Goal: Contribute content: Contribute content

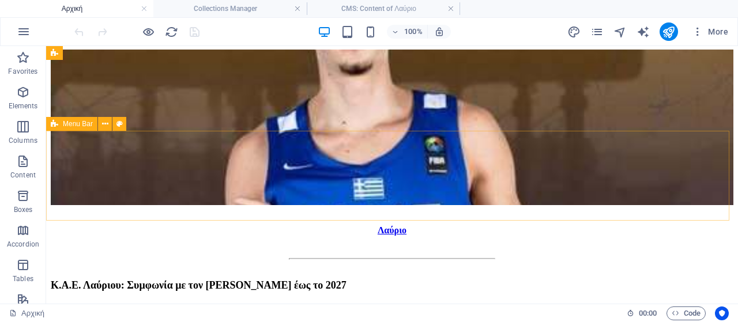
scroll to position [678, 0]
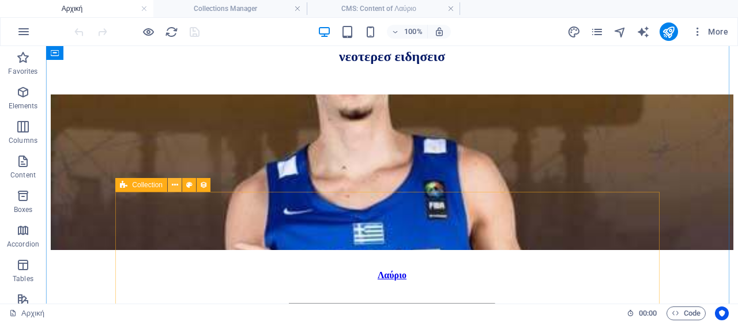
click at [174, 185] on icon at bounding box center [175, 185] width 6 height 12
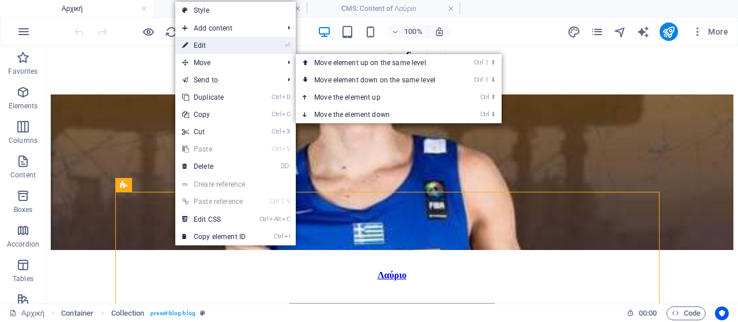
click at [237, 49] on link "⏎ Edit" at bounding box center [213, 45] width 77 height 17
select select "columns.publishing_date_DESC"
select select "columns.status"
select select "columns.publishing_date"
select select "past"
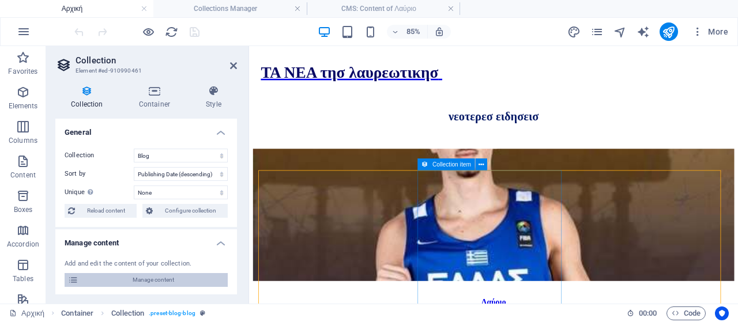
click at [163, 283] on span "Manage content" at bounding box center [153, 280] width 142 height 14
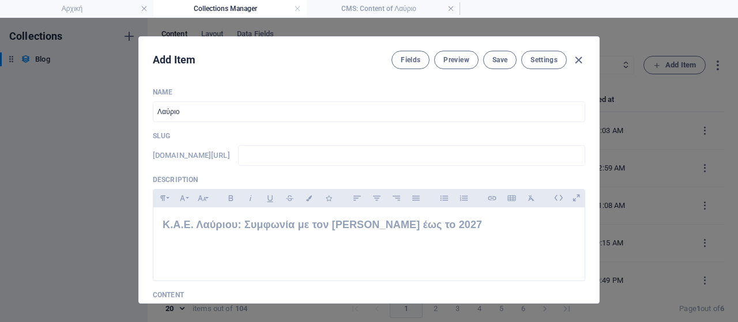
scroll to position [0, 0]
drag, startPoint x: 575, startPoint y: 59, endPoint x: 618, endPoint y: 70, distance: 44.5
click at [576, 59] on icon "button" at bounding box center [578, 60] width 13 height 13
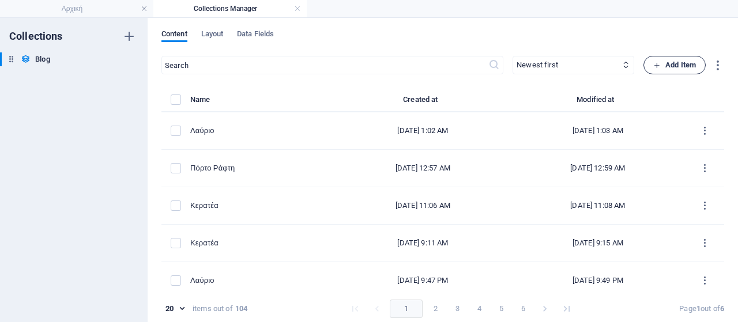
click at [666, 72] on button "Add Item" at bounding box center [675, 65] width 62 height 18
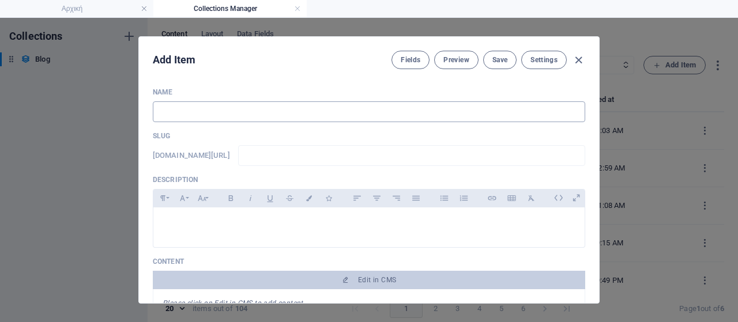
click at [382, 114] on input "text" at bounding box center [369, 112] width 433 height 21
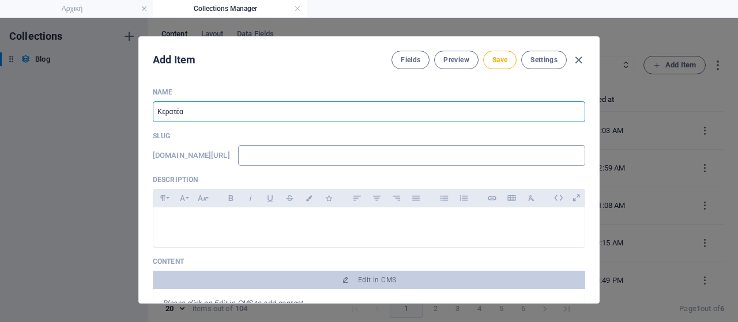
type input "Κερατέα"
click at [400, 153] on input "text" at bounding box center [411, 155] width 347 height 21
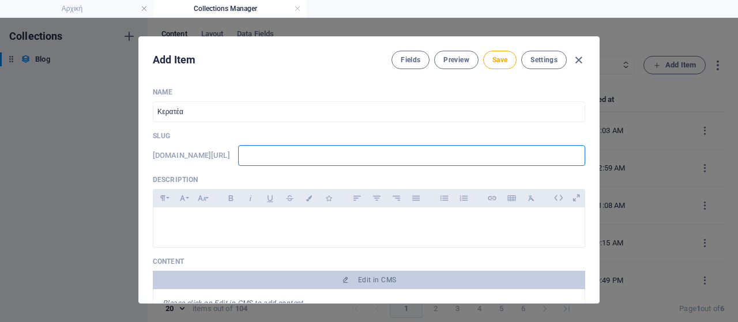
type input "w"
type input "ww"
type input "www"
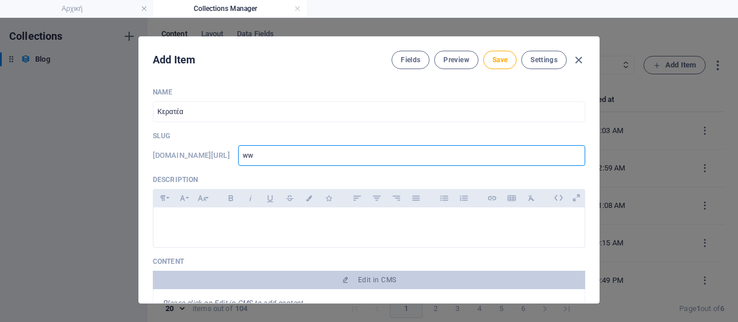
type input "www"
type input "www."
type input "www.l"
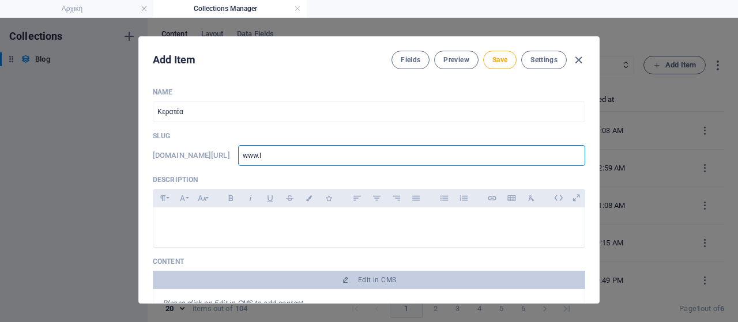
type input "[DOMAIN_NAME]"
type input "www.lav"
type input "www.lavr"
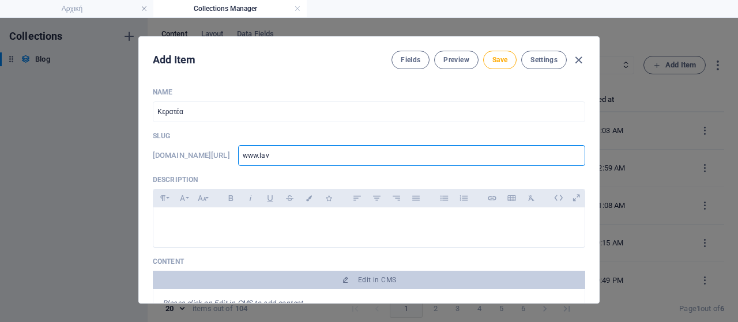
type input "www.lavr"
type input "www.lavri"
type input "www.lavria"
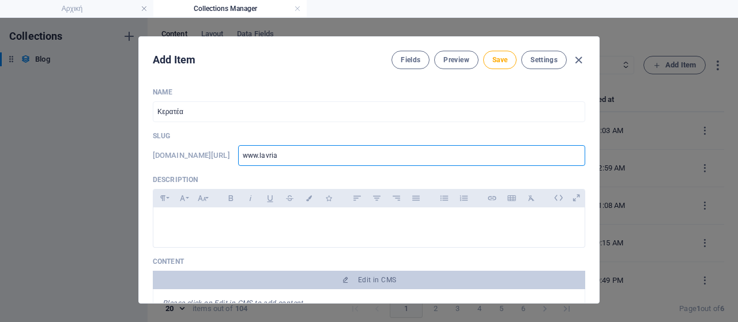
type input "www.lavriak"
type input "www.lavriaki"
type input "www.lavriaki."
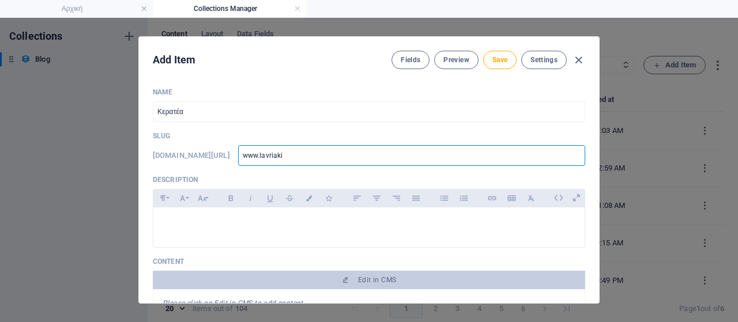
type input "www.lavriaki."
type input "www.lavriaki.n"
type input "[DOMAIN_NAME]"
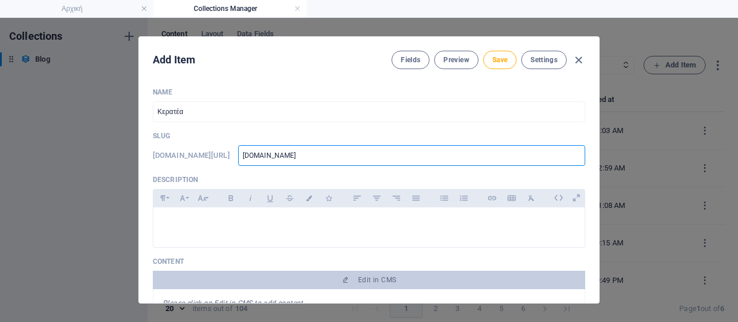
type input "[DOMAIN_NAME]"
type input "[DOMAIN_NAME]/"
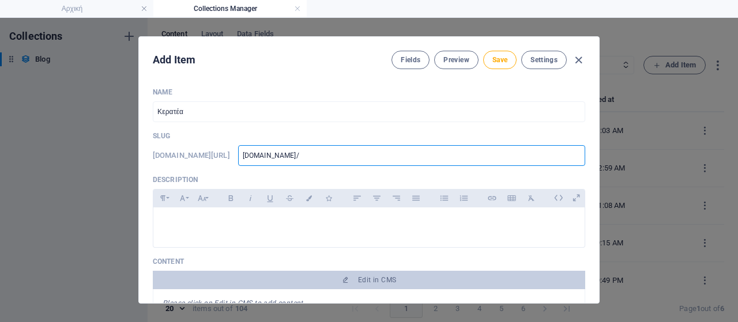
type input "[DOMAIN_NAME]/"
type input "[DOMAIN_NAME]/b"
type input "[DOMAIN_NAME]/bl"
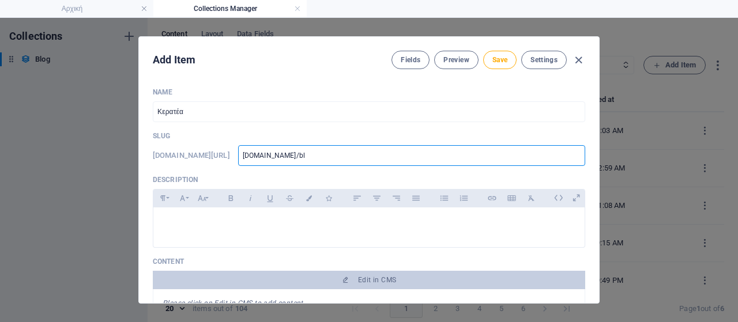
type input "[DOMAIN_NAME]/blo"
type input "[DOMAIN_NAME]/blog"
type input "[DOMAIN_NAME]/blog-"
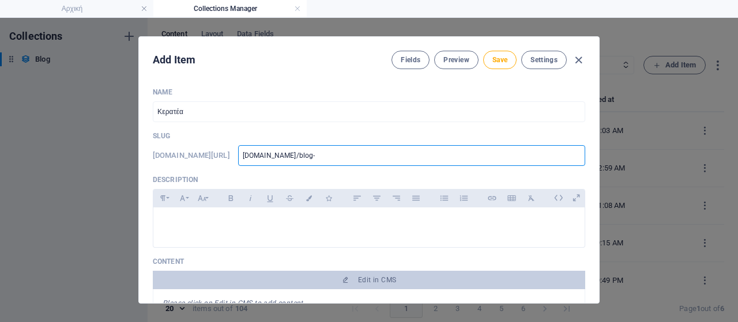
type input "[DOMAIN_NAME]/blog-"
type input "[DOMAIN_NAME]/blog-p"
type input "[DOMAIN_NAME]/blog-po"
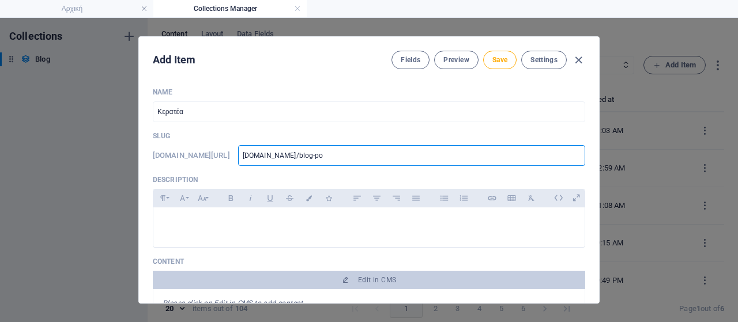
type input "[DOMAIN_NAME]/blog-pos"
type input "[DOMAIN_NAME]/blog-post"
type input "[DOMAIN_NAME]/blog-post/"
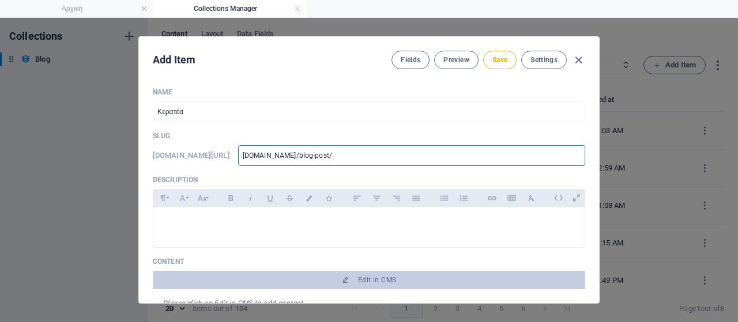
type input "[DOMAIN_NAME]/blog-post/"
type input "[DOMAIN_NAME]/blog-post/k"
type input "[DOMAIN_NAME]/blog-post/ke"
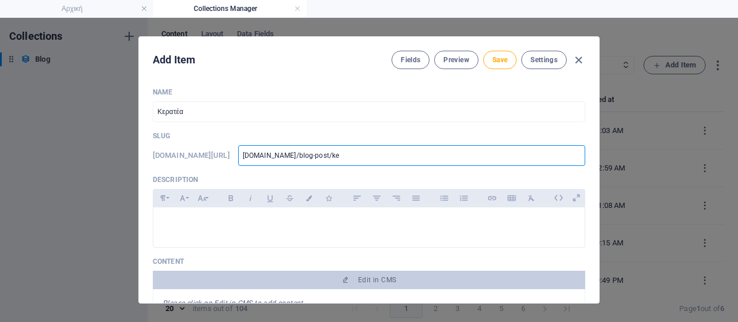
type input "[DOMAIN_NAME]/blog-post/ker"
type input "[DOMAIN_NAME]/blog-post/kera"
type input "[DOMAIN_NAME]/blog-post/kerat"
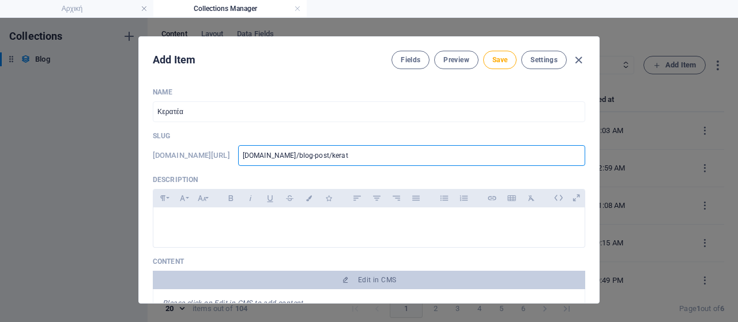
type input "[DOMAIN_NAME]/blog-post/kerat"
type input "[DOMAIN_NAME]/blog-post/kerate"
type input "[DOMAIN_NAME]/blog-post/keratea"
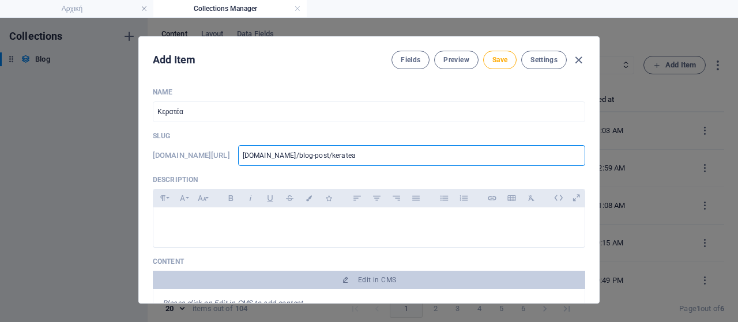
type input "[DOMAIN_NAME]/blog-post/keratea5"
type input "[DOMAIN_NAME]/blog-post/keratea51"
type input "[DOMAIN_NAME]/blog-post/keratea510"
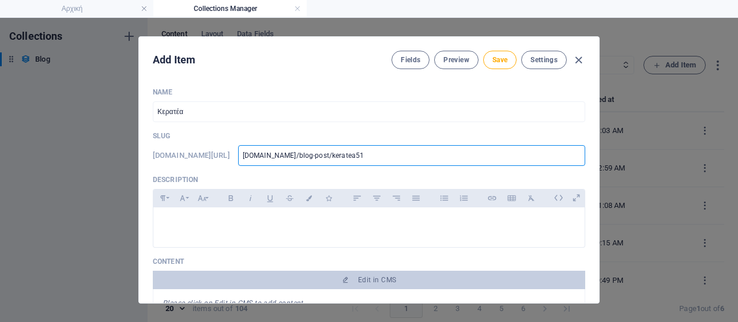
type input "[DOMAIN_NAME]/blog-post/keratea510"
type input "www-lavriaki-news-blog-post-keratea510"
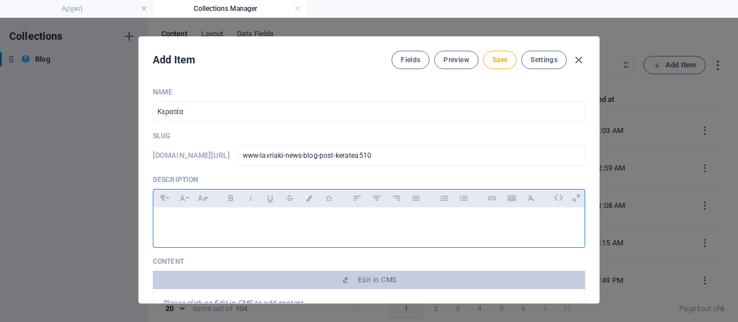
click at [227, 210] on div at bounding box center [369, 225] width 432 height 35
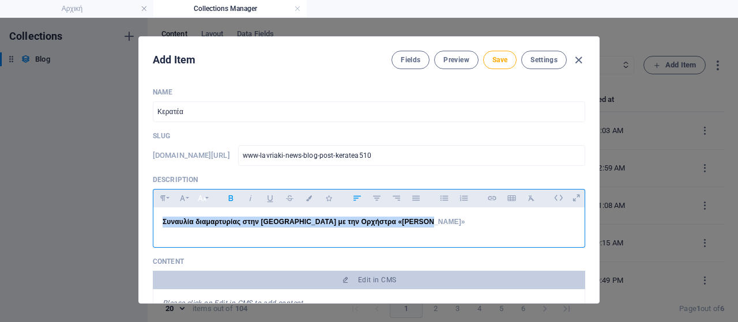
drag, startPoint x: 449, startPoint y: 228, endPoint x: 205, endPoint y: 198, distance: 246.5
click at [139, 219] on div "Name [PERSON_NAME] ​ Slug [DOMAIN_NAME][URL] www-lavriaki-news-blog-post-kerate…" at bounding box center [369, 190] width 460 height 225
click at [200, 197] on icon "button" at bounding box center [202, 199] width 10 height 14
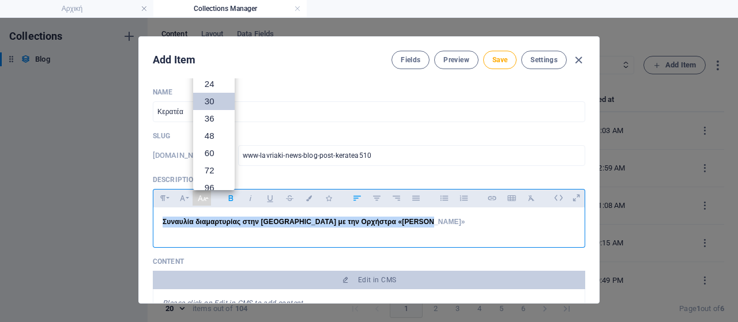
scroll to position [24, 0]
click at [208, 123] on link "18" at bounding box center [214, 124] width 42 height 17
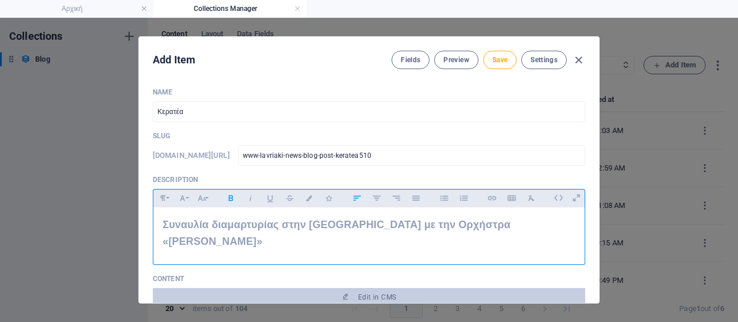
click at [554, 224] on p "Συναυλία διαμαρτυρίας στην [GEOGRAPHIC_DATA] με την Ορχήστρα «[PERSON_NAME]»" at bounding box center [369, 233] width 413 height 33
click at [556, 227] on p "Συναυλία διαμαρτυρίας στην [GEOGRAPHIC_DATA] με την Ορχήστρα «[PERSON_NAME]»" at bounding box center [369, 233] width 413 height 33
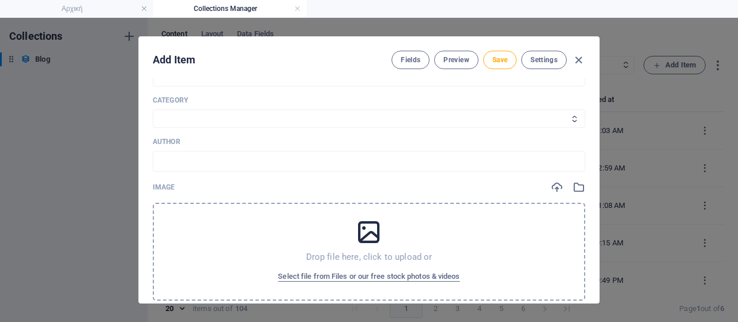
scroll to position [288, 0]
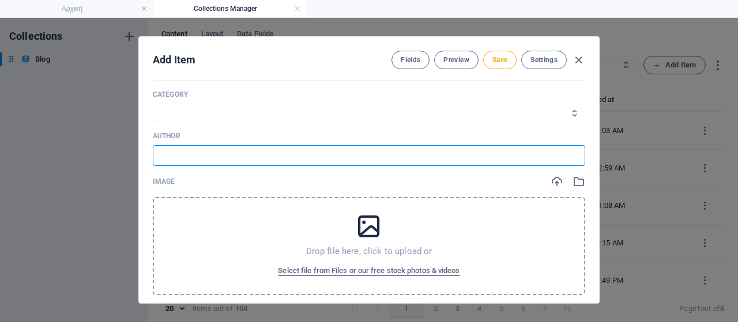
click at [178, 145] on input "text" at bounding box center [369, 155] width 433 height 21
type input "Πηγή: Δήμος Λαυρεωτικής"
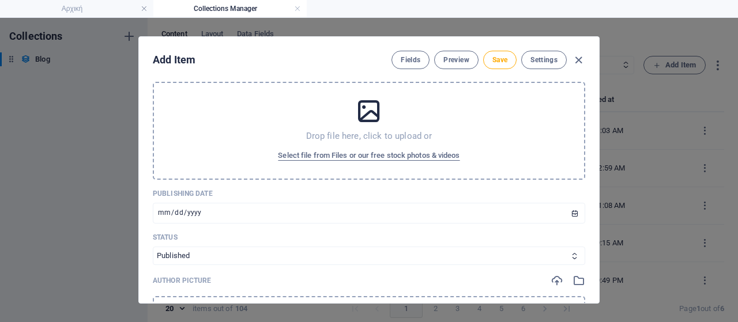
click at [342, 149] on span "Select file from Files or our free stock photos & videos" at bounding box center [369, 156] width 182 height 14
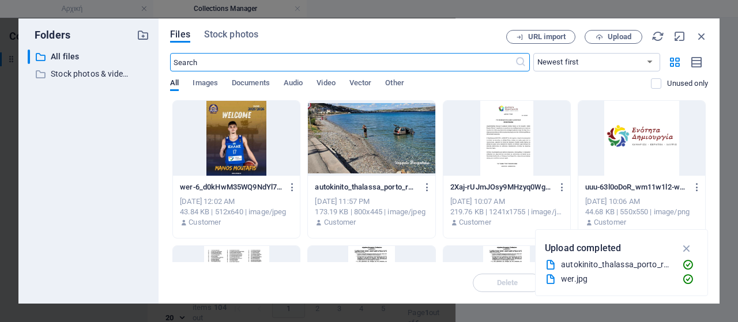
scroll to position [437, 0]
click at [624, 38] on span "Upload" at bounding box center [620, 36] width 24 height 7
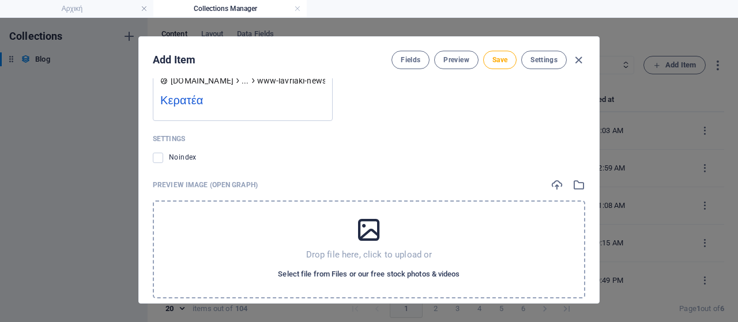
scroll to position [5, 0]
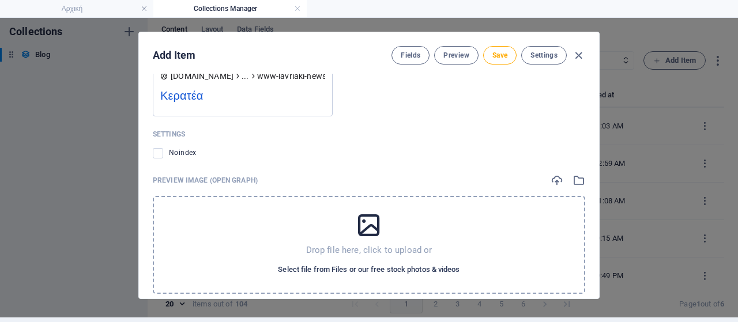
click at [351, 263] on span "Select file from Files or our free stock photos & videos" at bounding box center [369, 270] width 182 height 14
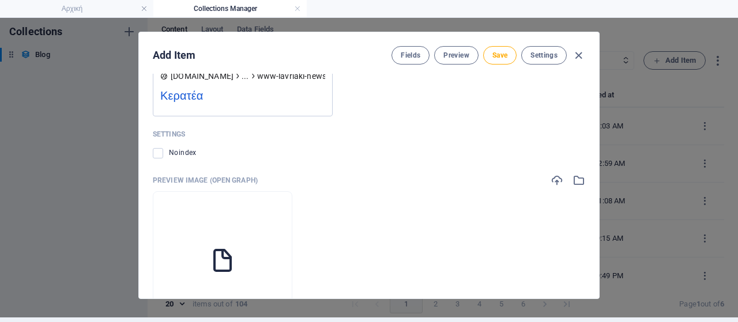
scroll to position [1183, 0]
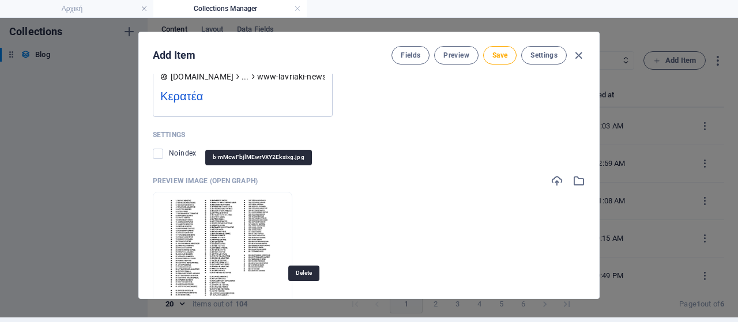
click at [257, 308] on icon "button" at bounding box center [252, 312] width 9 height 9
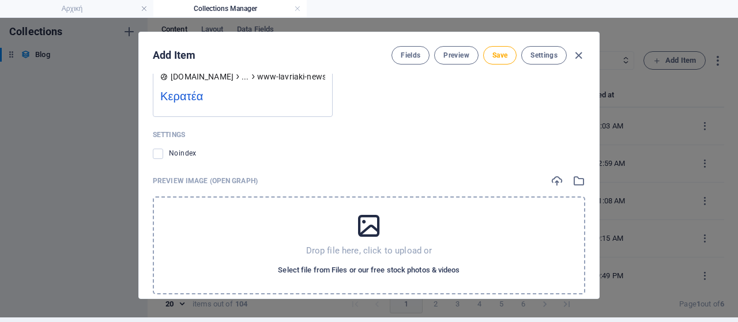
click at [335, 264] on span "Select file from Files or our free stock photos & videos" at bounding box center [369, 271] width 182 height 14
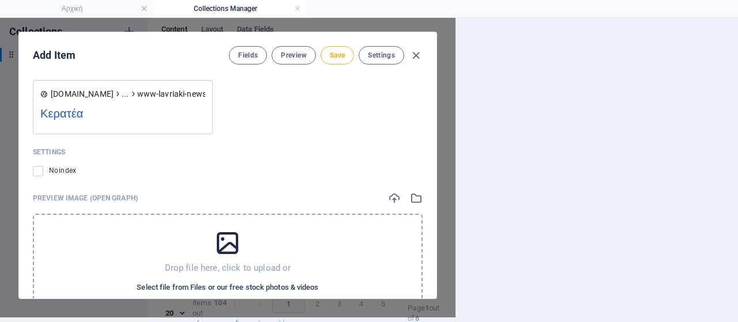
scroll to position [1217, 0]
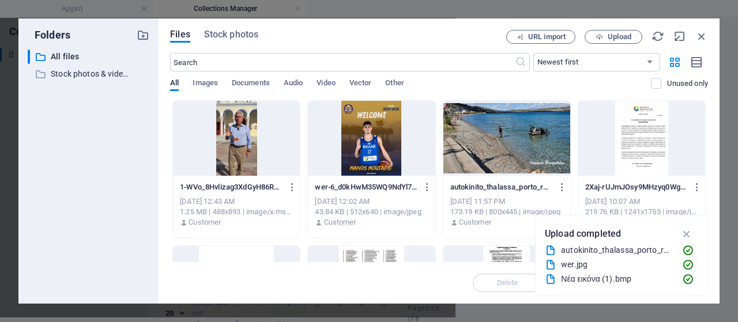
click at [235, 132] on div at bounding box center [236, 138] width 127 height 75
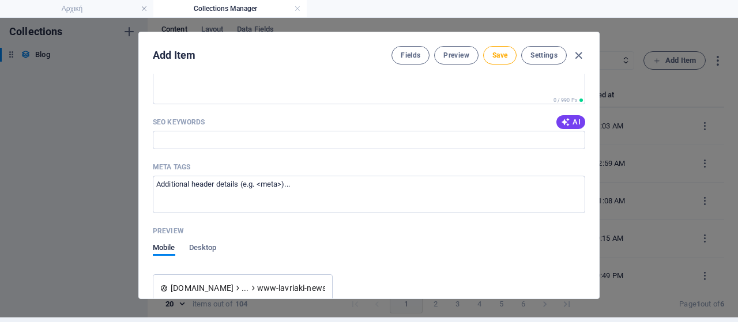
scroll to position [940, 0]
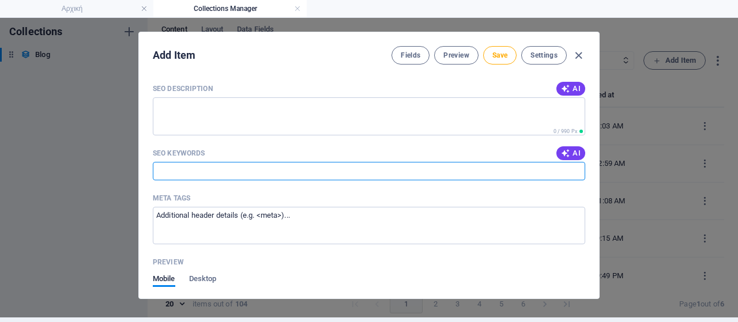
paste input "Δήμος Λαυρεωτικής, [PERSON_NAME], [PERSON_NAME], [PERSON_NAME], συναυλία διαμαρ…"
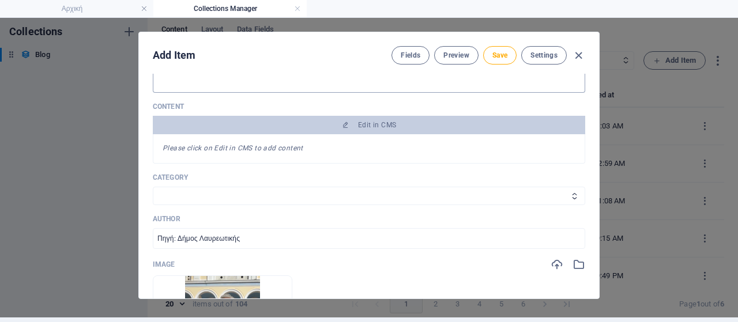
scroll to position [190, 0]
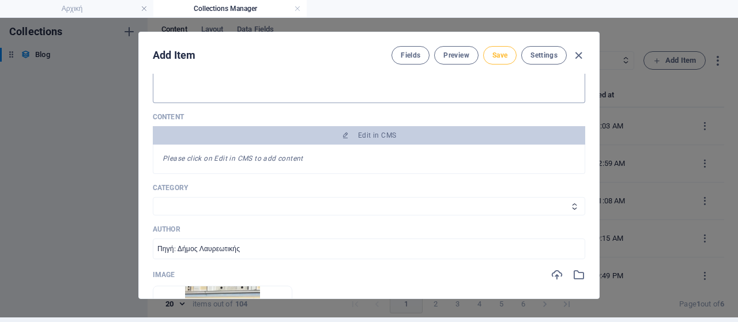
type input "Δήμος Λαυρεωτικής, [PERSON_NAME], [PERSON_NAME], [PERSON_NAME], συναυλία διαμαρ…"
click at [504, 51] on span "Save" at bounding box center [500, 55] width 15 height 9
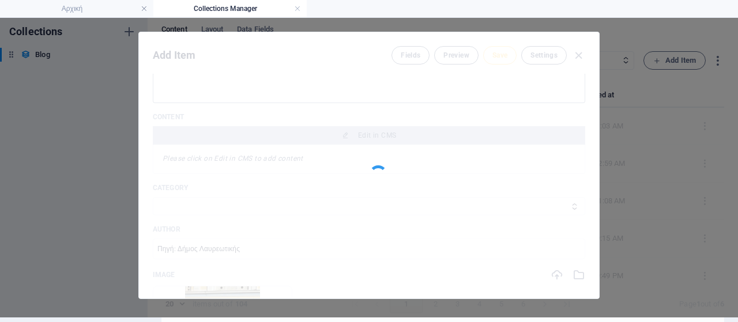
type input "www-lavriaki-news-blog-post-keratea510"
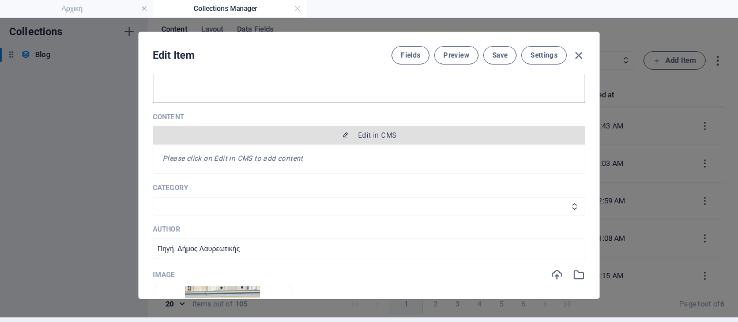
click at [407, 131] on span "Edit in CMS" at bounding box center [368, 135] width 423 height 9
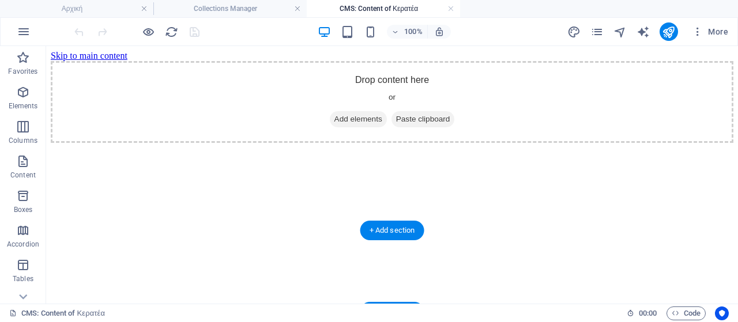
click at [353, 127] on span "Add elements" at bounding box center [358, 119] width 57 height 16
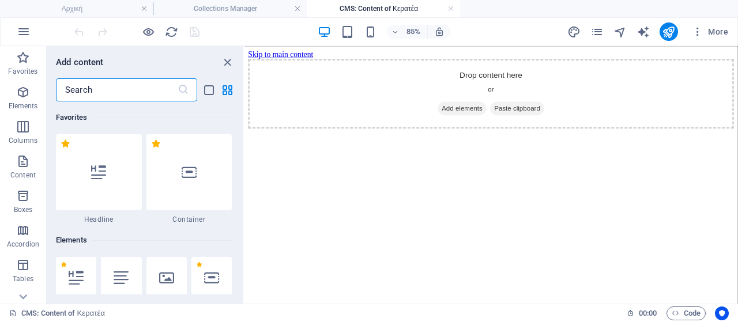
drag, startPoint x: 121, startPoint y: 271, endPoint x: 114, endPoint y: 277, distance: 9.4
click at [121, 271] on icon at bounding box center [121, 278] width 15 height 15
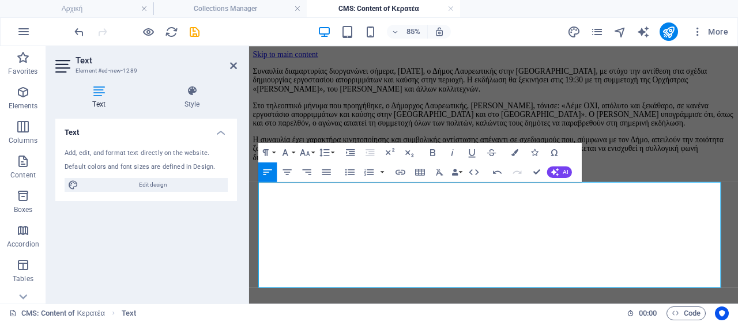
scroll to position [115, 0]
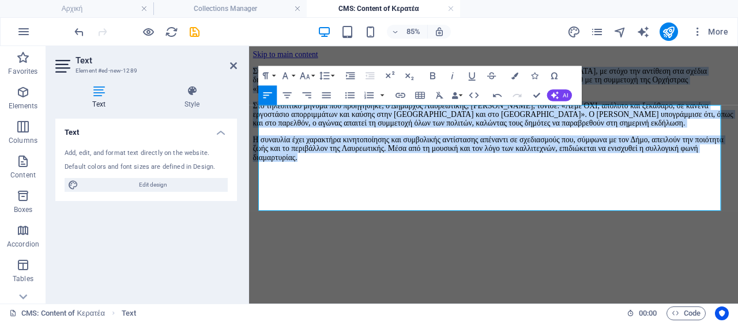
drag, startPoint x: 349, startPoint y: 230, endPoint x: 260, endPoint y: 125, distance: 137.9
click at [260, 125] on div "Συναυλία διαμαρτυρίας διοργανώνει σήμερα, [DATE], ο Δήμος Λαυρεωτικής στην [GEO…" at bounding box center [537, 126] width 567 height 112
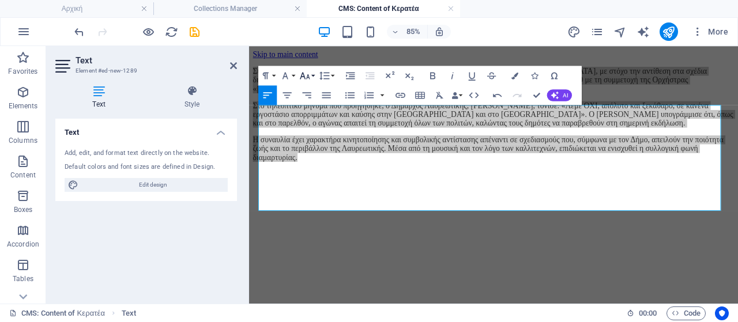
click at [308, 76] on icon "button" at bounding box center [305, 76] width 12 height 12
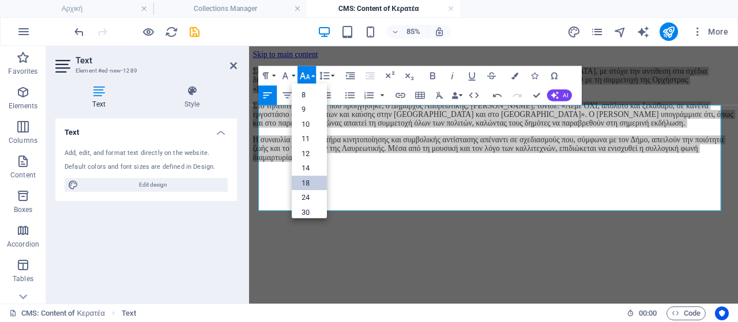
drag, startPoint x: 307, startPoint y: 178, endPoint x: 129, endPoint y: 163, distance: 179.5
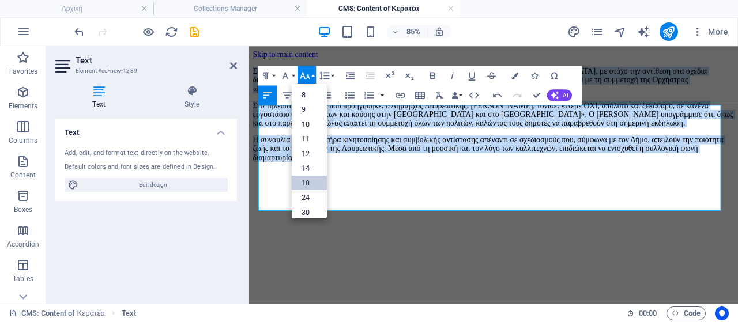
click at [307, 178] on link "18" at bounding box center [309, 182] width 35 height 15
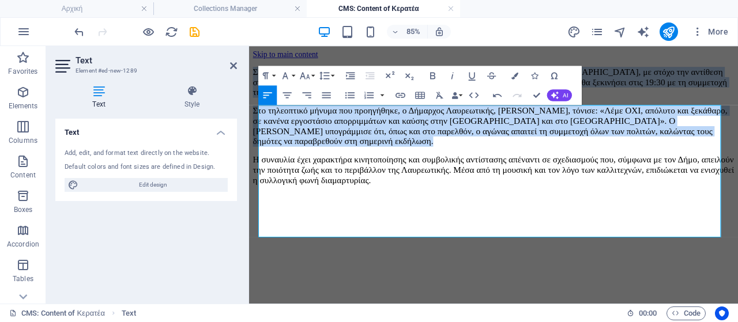
click at [376, 164] on p "Στο τηλεοπτικό μήνυμα που προηγήθηκε, ο Δήμαρχος Λαυρεωτικής, [PERSON_NAME], τό…" at bounding box center [537, 140] width 567 height 48
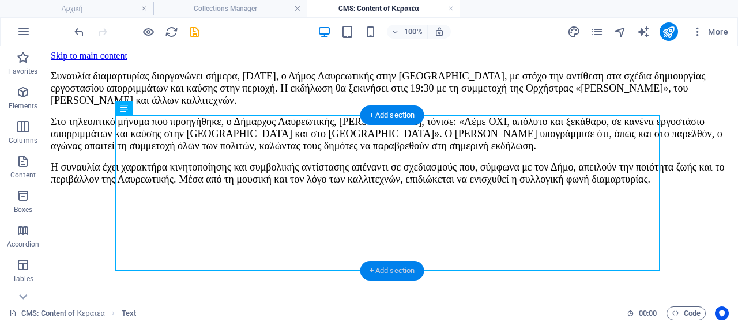
click at [395, 273] on div "+ Add section" at bounding box center [393, 271] width 64 height 20
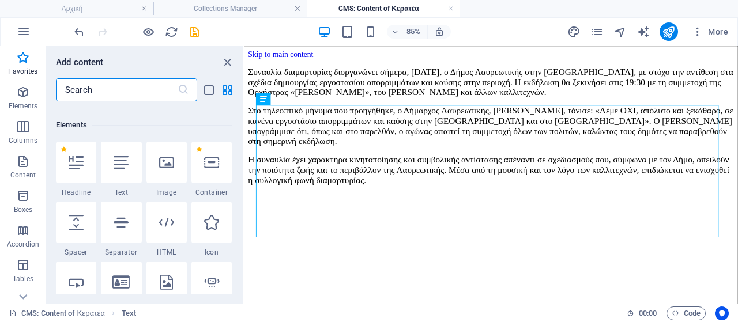
click at [164, 217] on icon at bounding box center [166, 222] width 15 height 15
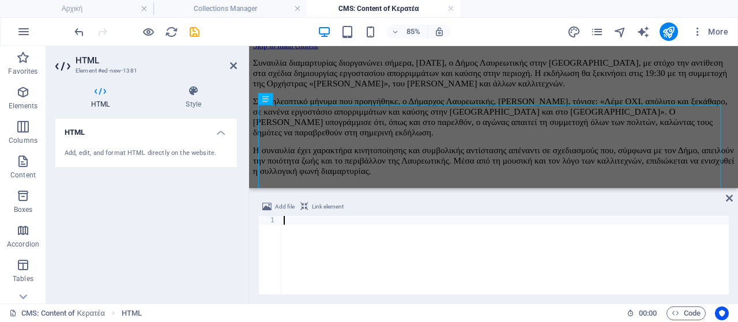
type textarea "<iframe src="[URL][DOMAIN_NAME][DOMAIN_NAME]" width="267" height="591" style="b…"
click at [683, 312] on span "Code" at bounding box center [686, 314] width 29 height 14
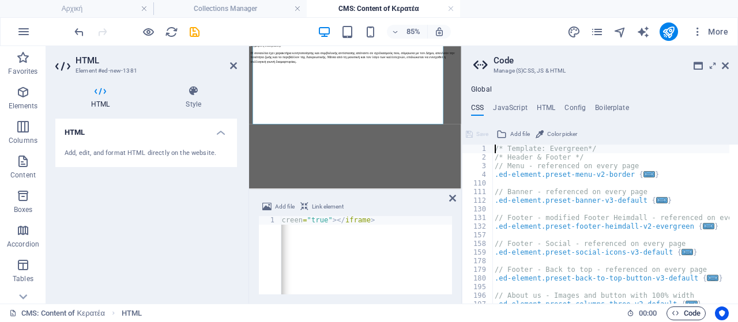
scroll to position [462, 0]
click at [696, 312] on span "Code" at bounding box center [686, 314] width 29 height 14
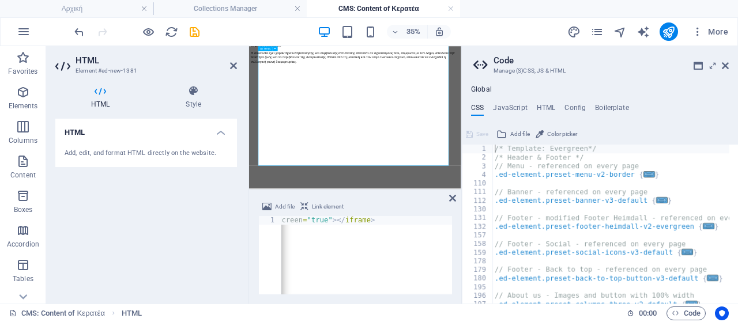
scroll to position [231, 0]
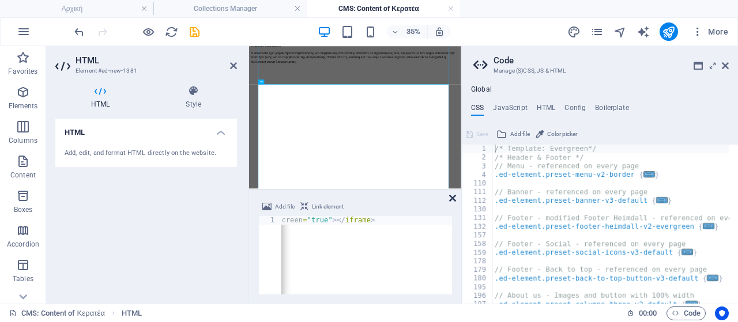
click at [450, 200] on icon at bounding box center [452, 198] width 7 height 9
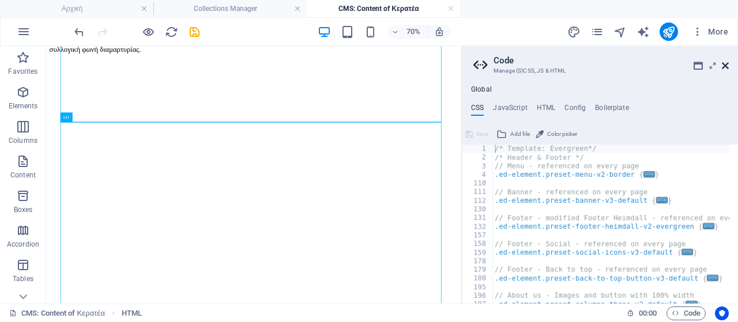
click at [722, 67] on icon at bounding box center [725, 65] width 7 height 9
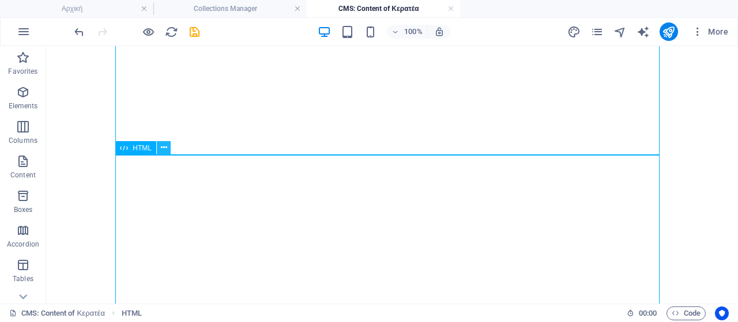
click at [163, 150] on icon at bounding box center [164, 148] width 6 height 12
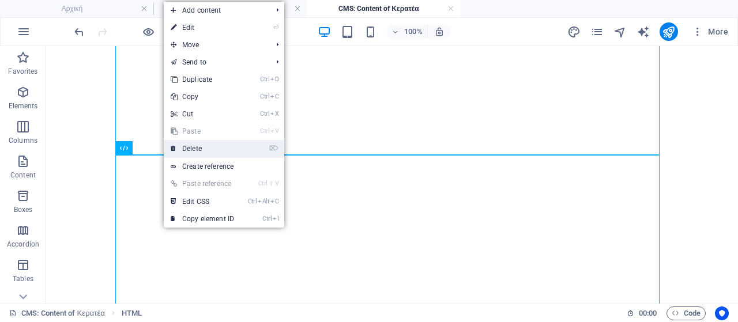
click at [189, 147] on link "⌦ Delete" at bounding box center [202, 148] width 77 height 17
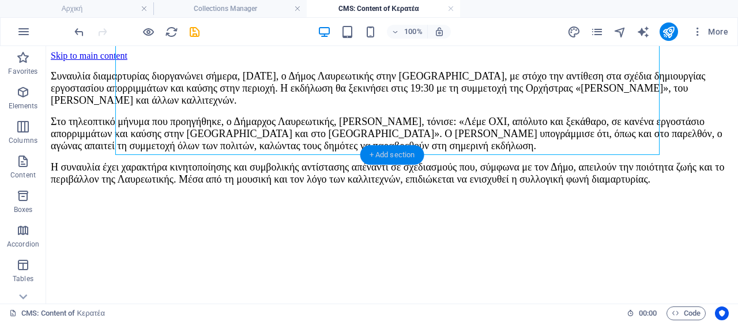
drag, startPoint x: 387, startPoint y: 159, endPoint x: 72, endPoint y: 121, distance: 317.3
click at [387, 159] on div "+ Add section" at bounding box center [393, 155] width 64 height 20
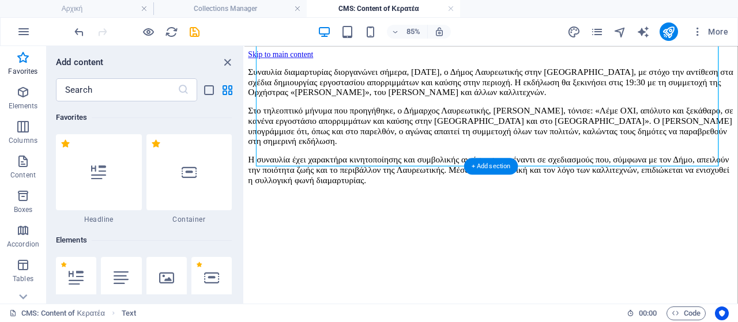
scroll to position [222, 0]
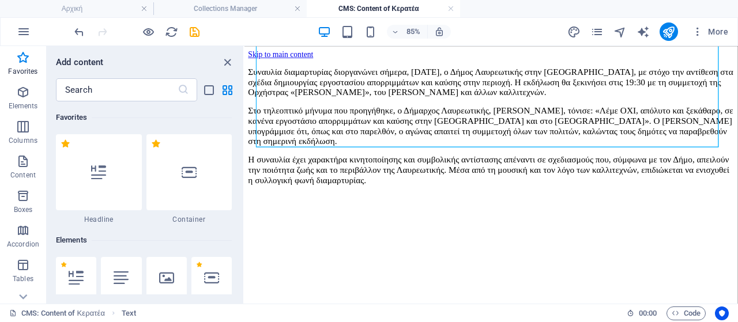
click at [204, 31] on div "85% More" at bounding box center [402, 31] width 661 height 18
click at [194, 29] on icon "save" at bounding box center [194, 31] width 13 height 13
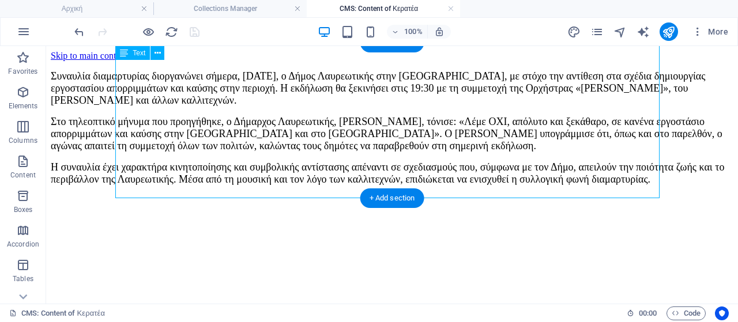
scroll to position [48, 0]
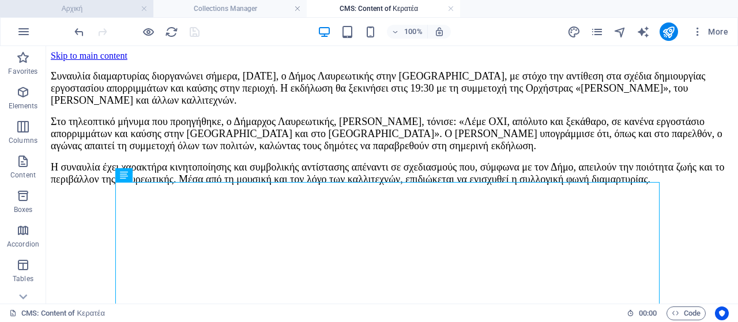
click at [92, 6] on h4 "Αρχική" at bounding box center [76, 8] width 153 height 13
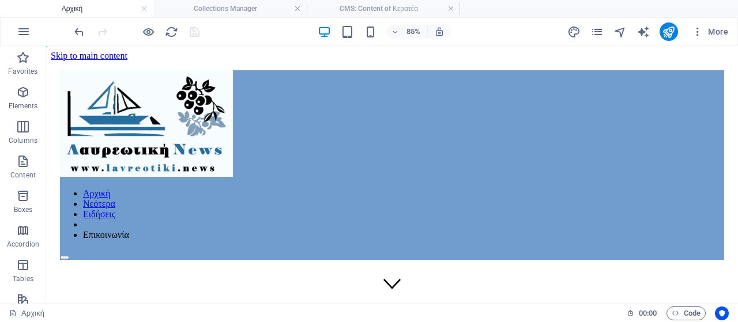
scroll to position [0, 0]
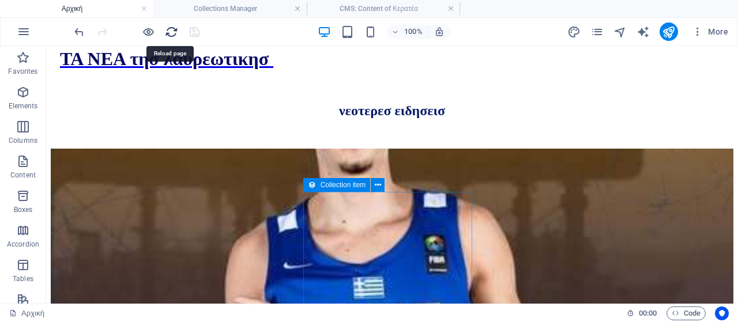
click at [170, 32] on icon "reload" at bounding box center [171, 31] width 13 height 13
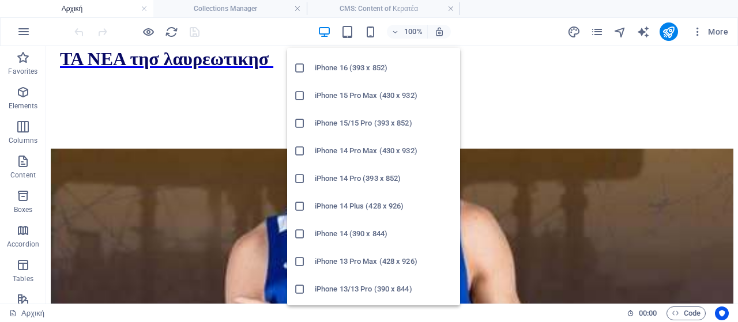
scroll to position [173, 0]
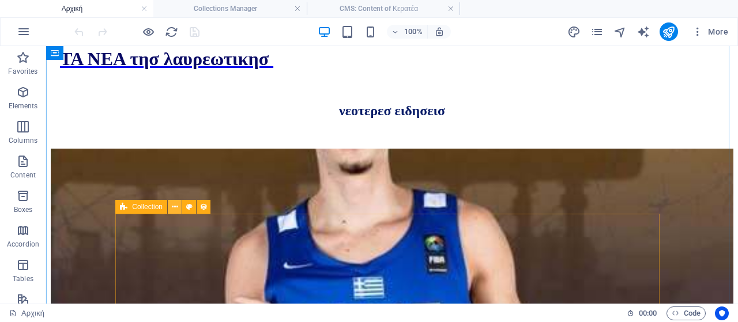
click at [176, 208] on icon at bounding box center [175, 207] width 6 height 12
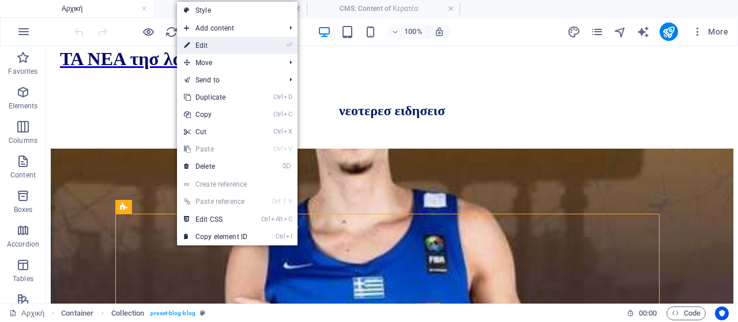
click at [231, 42] on link "⏎ Edit" at bounding box center [215, 45] width 77 height 17
select select "columns.publishing_date_DESC"
select select "columns.status"
select select "columns.publishing_date"
select select "past"
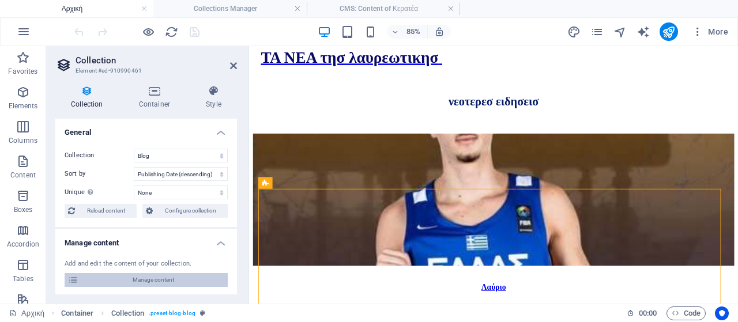
click at [166, 281] on span "Manage content" at bounding box center [153, 280] width 142 height 14
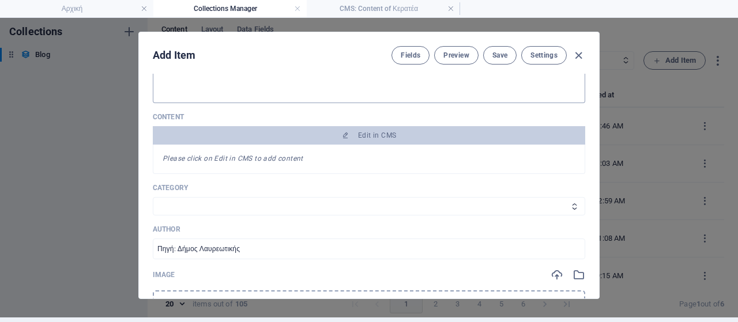
scroll to position [0, 0]
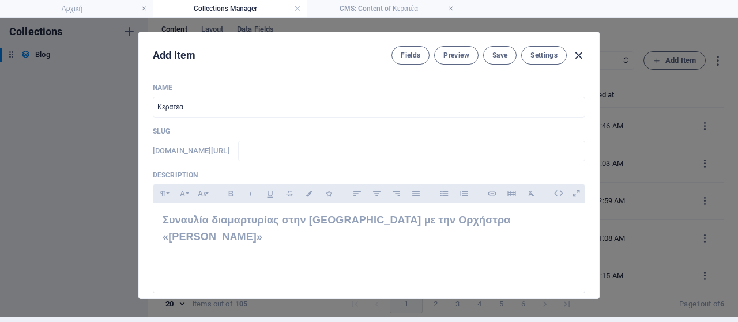
click at [579, 55] on icon "button" at bounding box center [578, 55] width 13 height 13
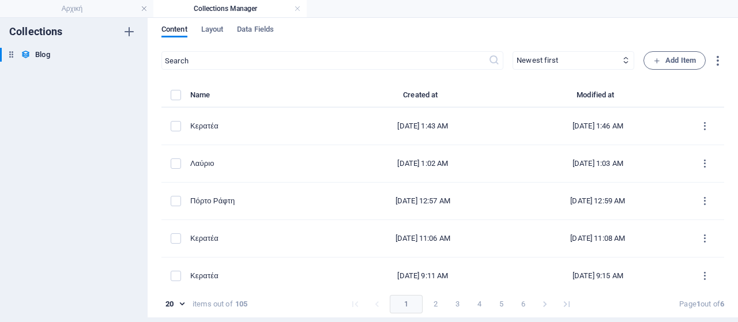
click at [677, 61] on div "Add Item Fields Preview Save Settings Name Κερατέα ​ Slug [DOMAIN_NAME][URL] ​ …" at bounding box center [369, 165] width 738 height 305
click at [670, 64] on span "Add Item" at bounding box center [675, 61] width 43 height 14
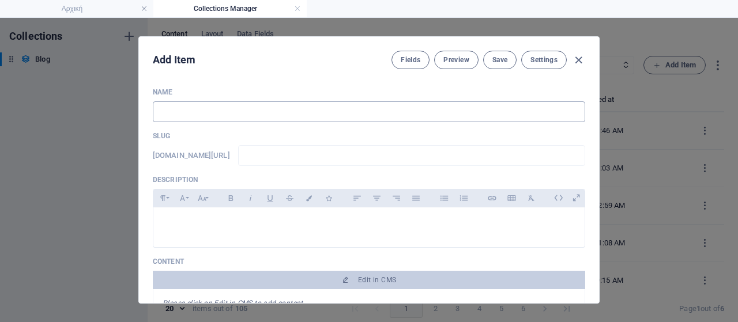
click at [273, 112] on input "text" at bounding box center [369, 112] width 433 height 21
type input "Κ"
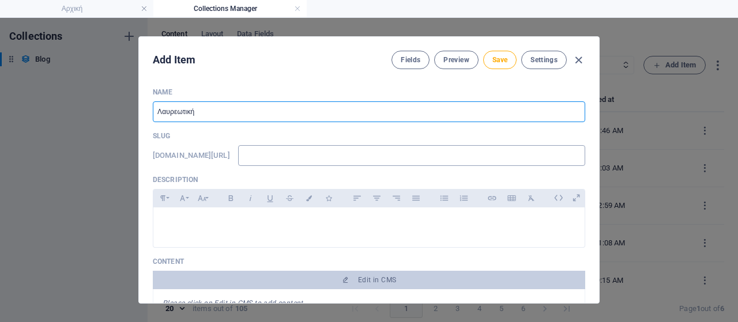
type input "Λαυρεωτική"
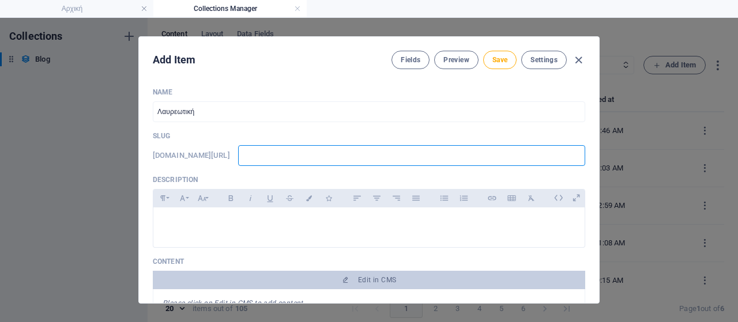
click at [291, 157] on input "text" at bounding box center [411, 155] width 347 height 21
type input "w"
type input "ww"
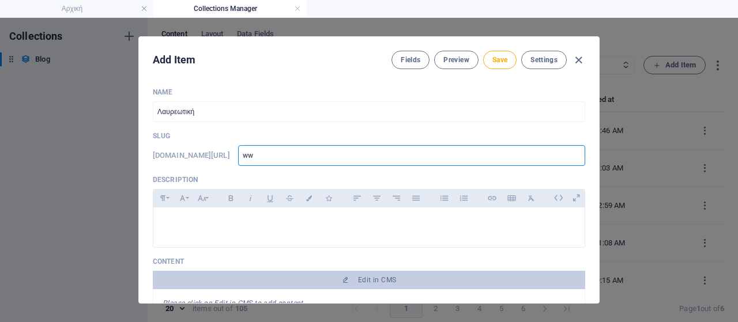
type input "www"
type input "www."
type input "[DOMAIN_NAME]"
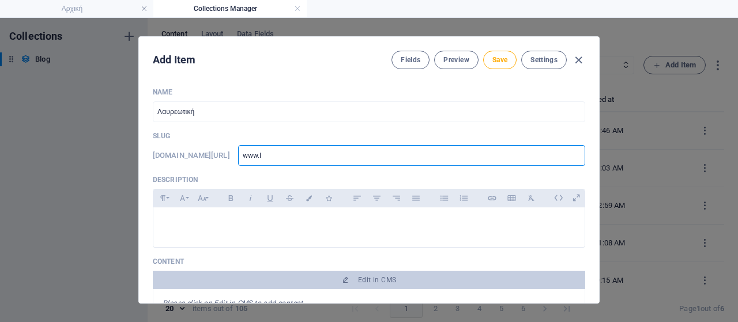
type input "[DOMAIN_NAME]"
type input "www.lav"
type input "www.lavr"
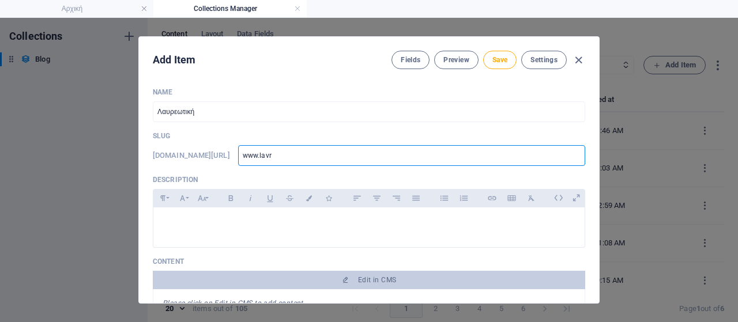
type input "www.lavri"
type input "www.lavria"
type input "www.lavriak"
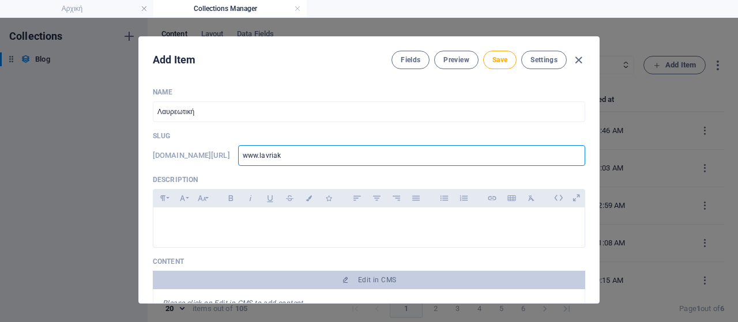
type input "www.lavriak"
type input "www.lavriaki"
type input "www.lavriaki."
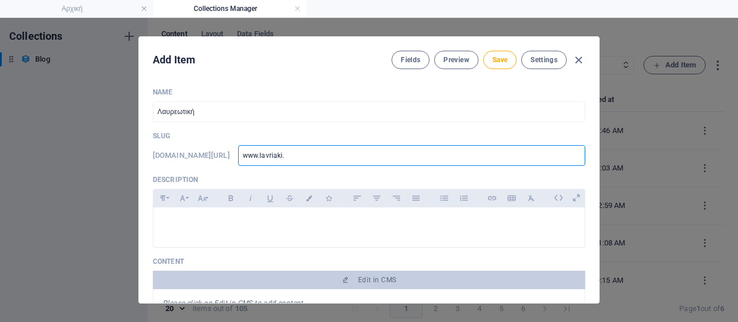
type input "www.lavriaki.n"
type input "[DOMAIN_NAME]"
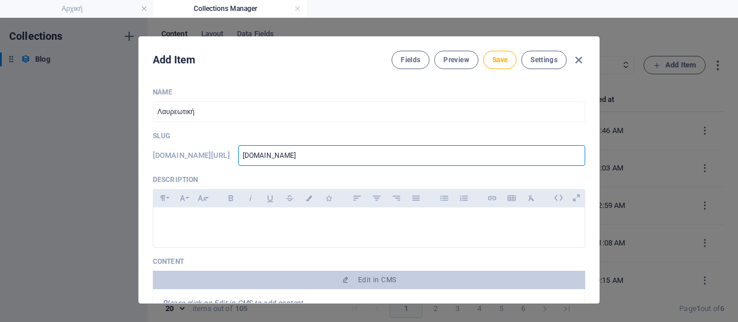
type input "[DOMAIN_NAME]"
type input "[DOMAIN_NAME]/"
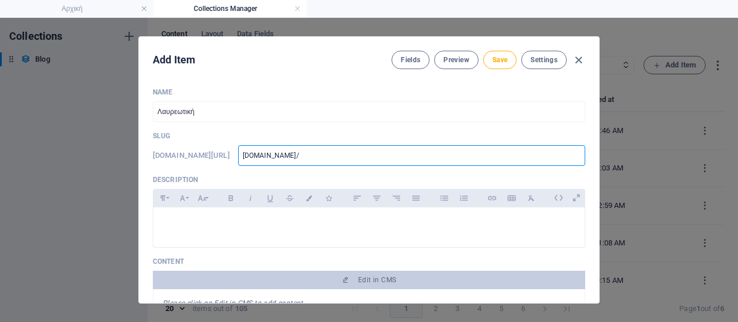
type input "[DOMAIN_NAME]/b"
type input "[DOMAIN_NAME]/bl"
type input "[DOMAIN_NAME]/blo"
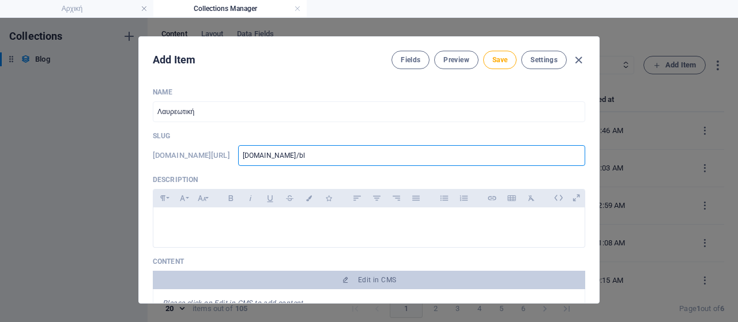
type input "[DOMAIN_NAME]/blo"
type input "[DOMAIN_NAME]/blog"
type input "[DOMAIN_NAME]/blog-"
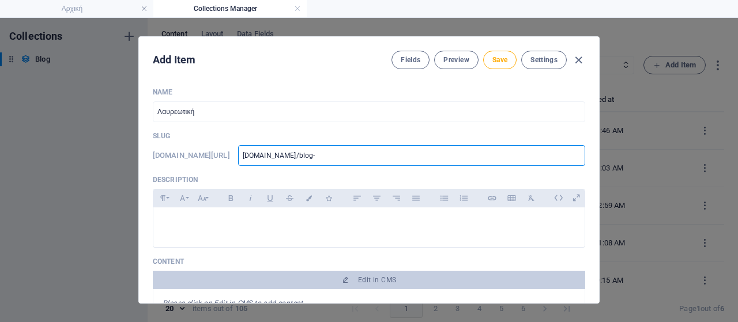
type input "[DOMAIN_NAME]/blog-p"
type input "[DOMAIN_NAME]/blog-po"
type input "[DOMAIN_NAME]/blog-pos"
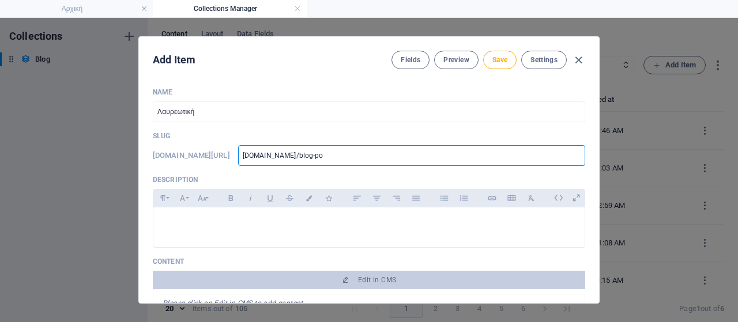
type input "[DOMAIN_NAME]/blog-pos"
type input "[DOMAIN_NAME]/blog-post"
type input "[DOMAIN_NAME]/blog-post/"
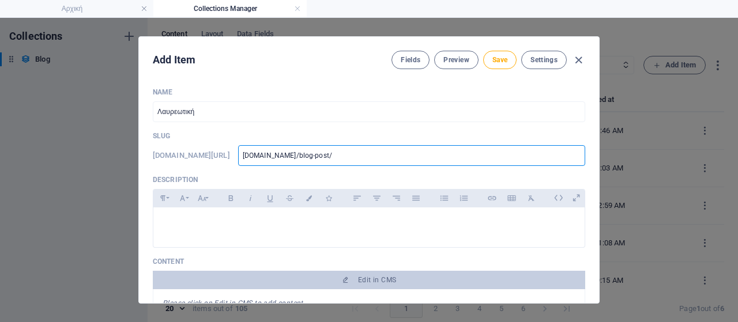
type input "[DOMAIN_NAME]/blog-post/s"
type input "[DOMAIN_NAME]/blog-post/sy"
type input "[DOMAIN_NAME]/blog-post/syn"
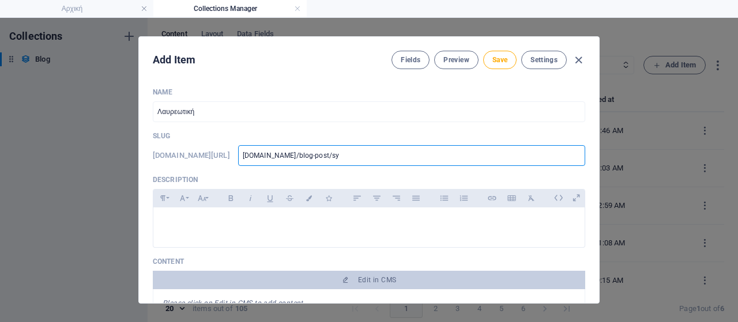
type input "[DOMAIN_NAME]/blog-post/syn"
type input "[DOMAIN_NAME]/blog-post/syna"
type input "[DOMAIN_NAME]/blog-post/synav"
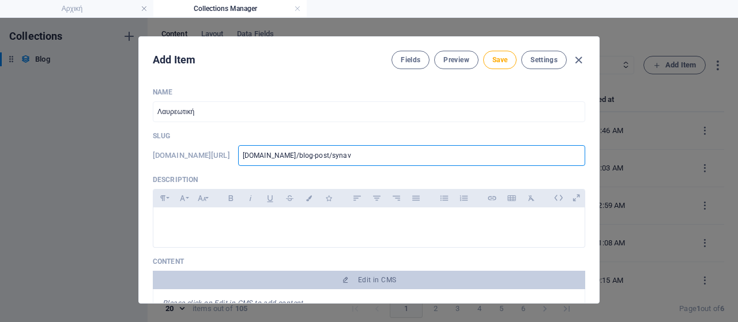
type input "[DOMAIN_NAME]/blog-post/synavl"
type input "[DOMAIN_NAME]/blog-post/synavli"
type input "[DOMAIN_NAME]/blog-post/[PERSON_NAME]"
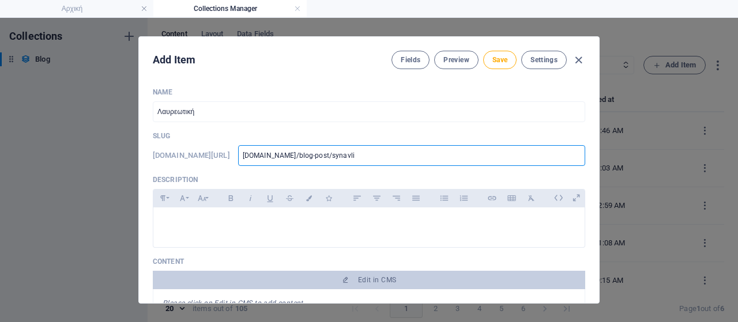
type input "[DOMAIN_NAME]/blog-post/[PERSON_NAME]"
type input "[DOMAIN_NAME]/blog-post/synavlia5"
type input "[DOMAIN_NAME]/blog-post/synavlia51"
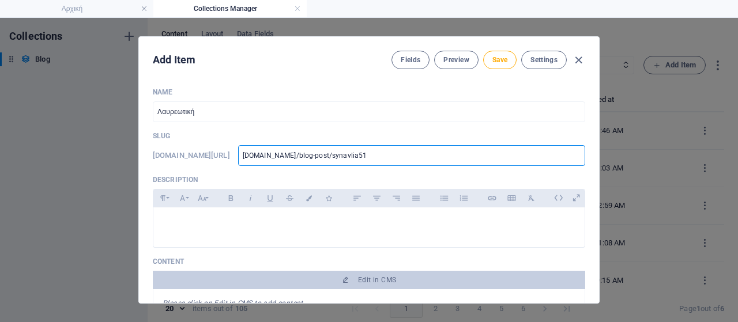
type input "[DOMAIN_NAME]/blog-post/synavlia51-"
type input "[DOMAIN_NAME]/blog-post/synavlia51"
type input "[DOMAIN_NAME]/blog-post/synavlia510"
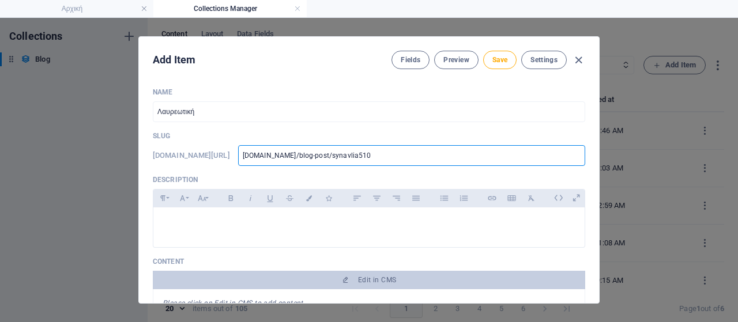
type input "[DOMAIN_NAME]/blog-post/synavlia510"
type input "[DOMAIN_NAME]/blog-post/synavlia510k"
type input "[DOMAIN_NAME]/blog-post/synavlia510kw"
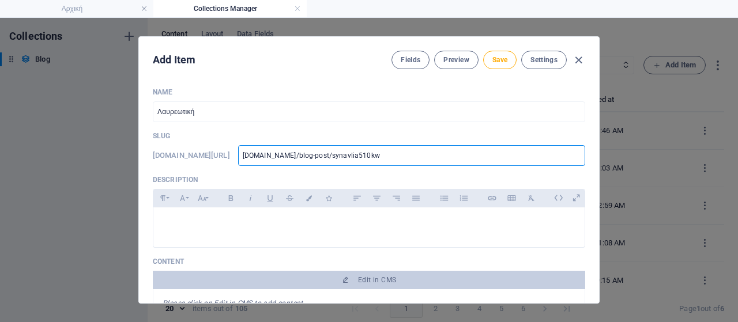
type input "[DOMAIN_NAME]/blog-post/synavlia510k"
type input "[DOMAIN_NAME]/blog-post/synavlia510ke"
type input "[DOMAIN_NAME]/blog-post/synavlia510ker"
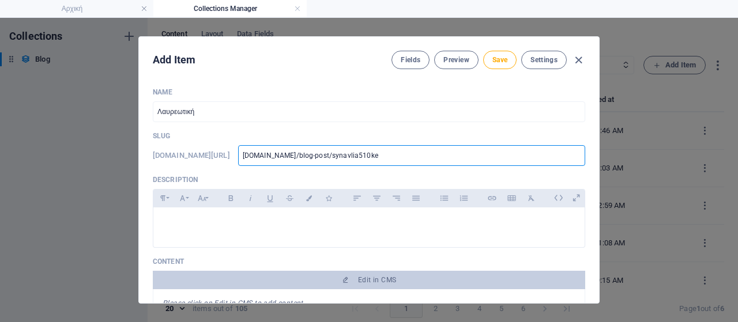
type input "[DOMAIN_NAME]/blog-post/synavlia510ker"
type input "[DOMAIN_NAME]/blog-post/synavlia510kera"
type input "[DOMAIN_NAME]/blog-post/synavlia510kerat"
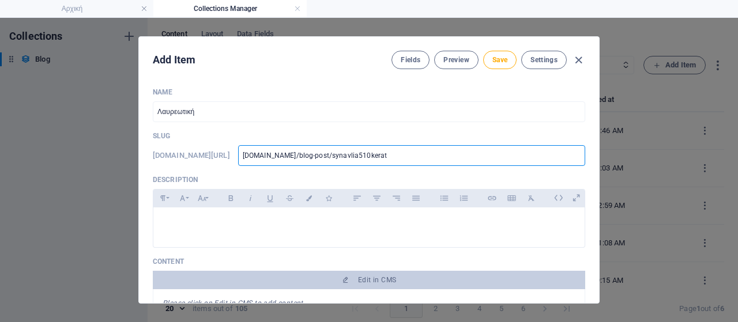
type input "[DOMAIN_NAME]/blog-post/synavlia510kerate"
type input "[DOMAIN_NAME]/blog-post/synavlia510keratea"
type input "www-lavriaki-news-blog-post-synavlia510keratea"
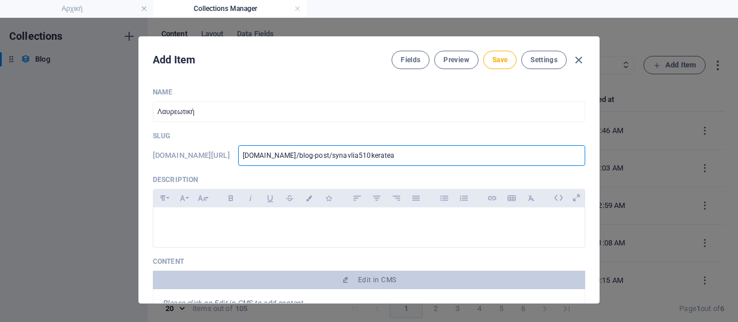
type input "www-lavriaki-news-blog-post-synavlia510keratea"
click at [207, 213] on div at bounding box center [369, 225] width 432 height 35
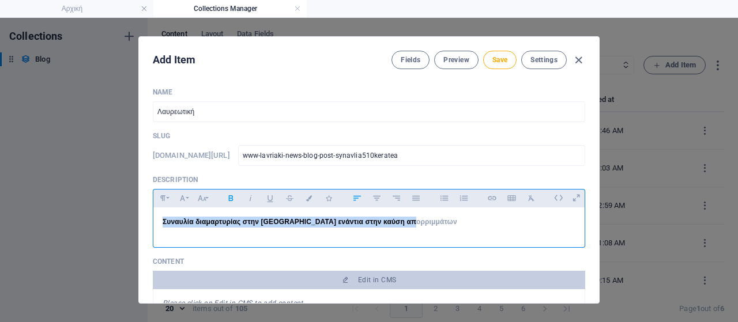
drag, startPoint x: 418, startPoint y: 223, endPoint x: 132, endPoint y: 219, distance: 286.2
click at [132, 219] on div "Add Item Fields Preview Save Settings Name Λαυρεωτική ​ Slug [DOMAIN_NAME][URL]…" at bounding box center [369, 170] width 738 height 305
click at [205, 199] on button "Font Size" at bounding box center [202, 198] width 18 height 15
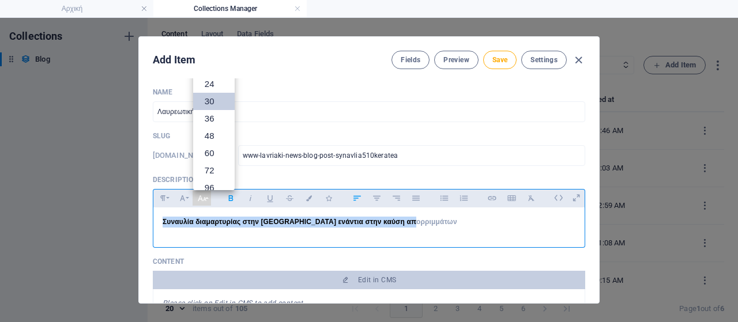
scroll to position [24, 0]
click at [217, 120] on link "18" at bounding box center [214, 124] width 42 height 17
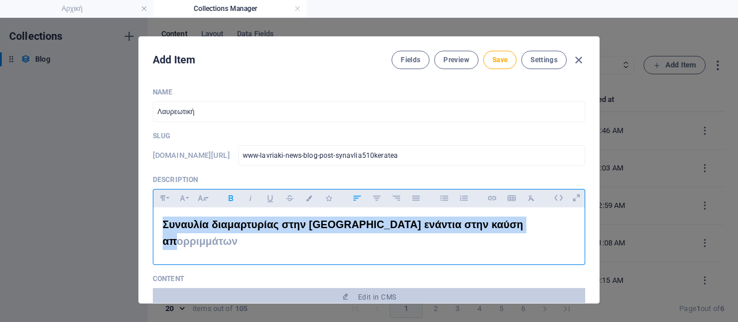
click at [535, 224] on p "Συναυλία διαμαρτυρίας στην [GEOGRAPHIC_DATA] ενάντια στην καύση απορριμμάτων" at bounding box center [369, 233] width 413 height 33
click at [533, 226] on p "Συναυλία διαμαρτυρίας στην [GEOGRAPHIC_DATA] ενάντια στην καύση απορριμμάτων" at bounding box center [369, 233] width 413 height 33
click at [524, 224] on span "Συναυλία διαμαρτυρίας στην [GEOGRAPHIC_DATA] ενάντια στην καύση απορριμμάτων" at bounding box center [343, 233] width 361 height 28
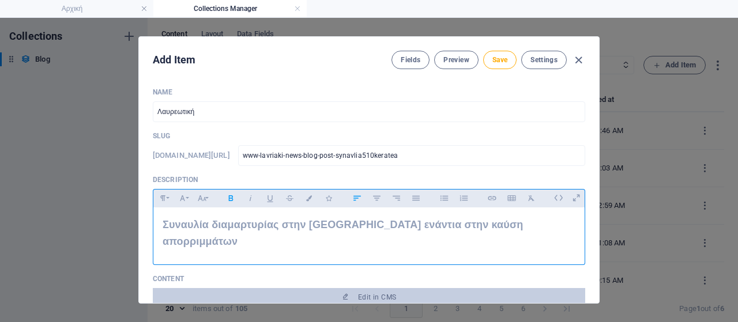
click at [533, 224] on p "Συναυλία διαμαρτυρίας στην [GEOGRAPHIC_DATA] ενάντια στην καύση απορριμμάτων" at bounding box center [369, 233] width 413 height 33
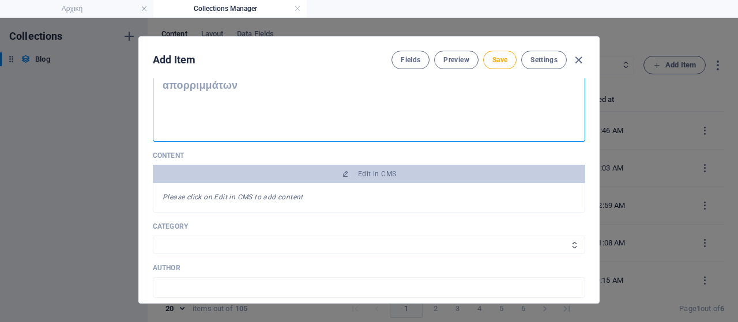
scroll to position [173, 0]
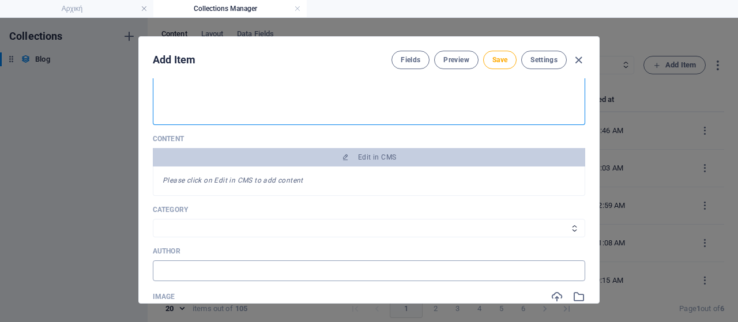
click at [207, 261] on input "text" at bounding box center [369, 271] width 433 height 21
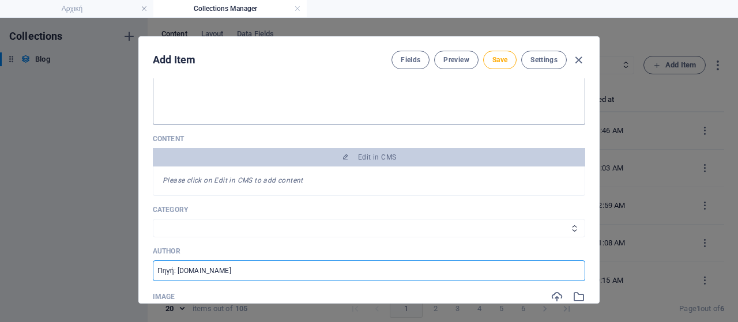
drag, startPoint x: 178, startPoint y: 254, endPoint x: 246, endPoint y: 261, distance: 69.1
click at [246, 261] on input "Πηγή: [DOMAIN_NAME]" at bounding box center [369, 271] width 433 height 21
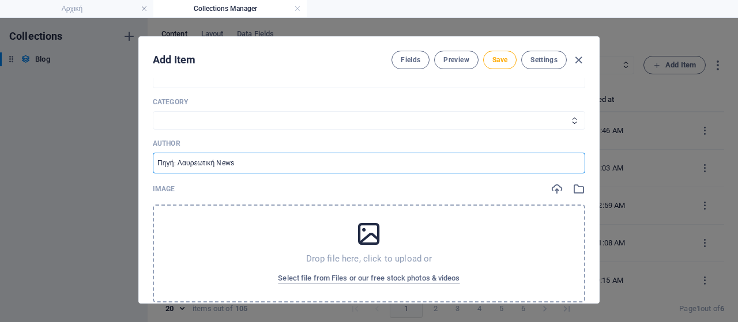
scroll to position [288, 0]
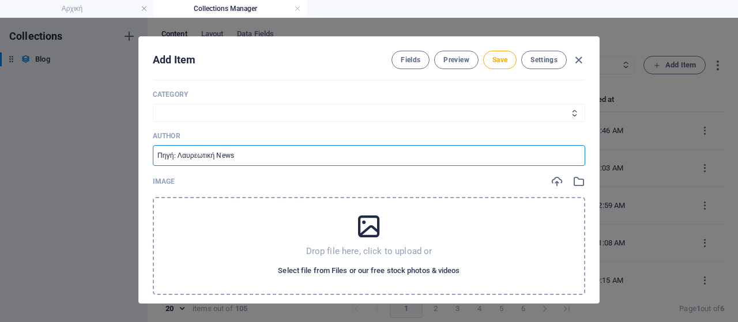
type input "Πηγή: Λαυρεωτική News"
click at [343, 264] on span "Select file from Files or our free stock photos & videos" at bounding box center [369, 271] width 182 height 14
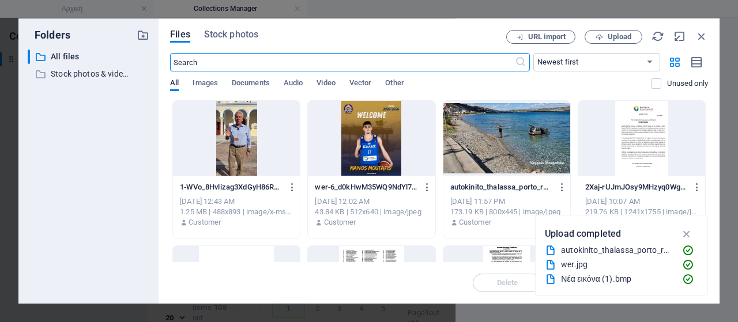
scroll to position [322, 0]
click at [624, 36] on span "Upload" at bounding box center [620, 36] width 24 height 7
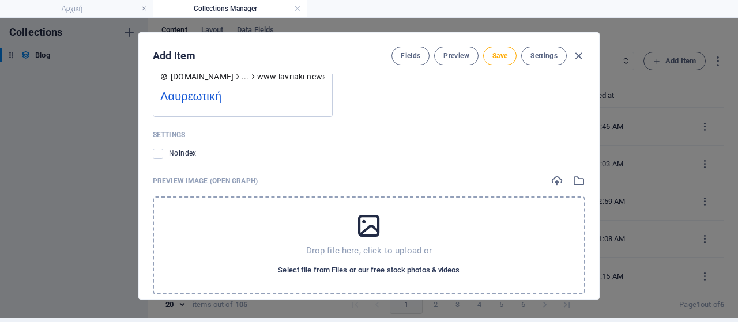
scroll to position [5, 0]
click at [339, 263] on span "Select file from Files or our free stock photos & videos" at bounding box center [369, 270] width 182 height 14
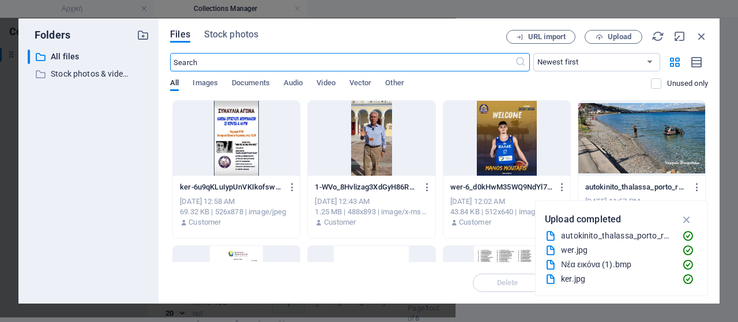
click at [231, 138] on div at bounding box center [236, 138] width 127 height 75
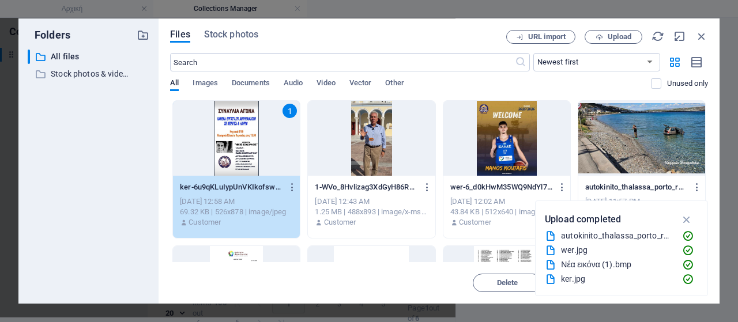
click at [231, 138] on div "1" at bounding box center [236, 138] width 127 height 75
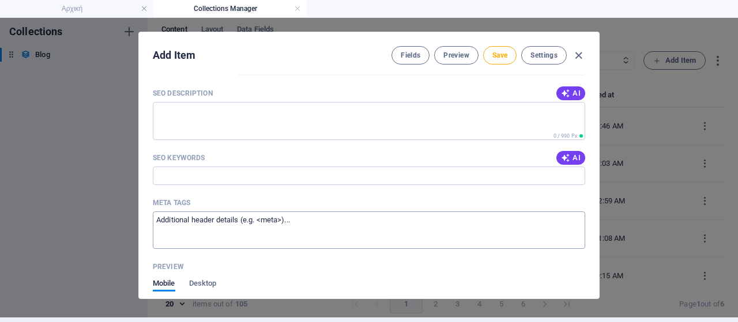
scroll to position [952, 0]
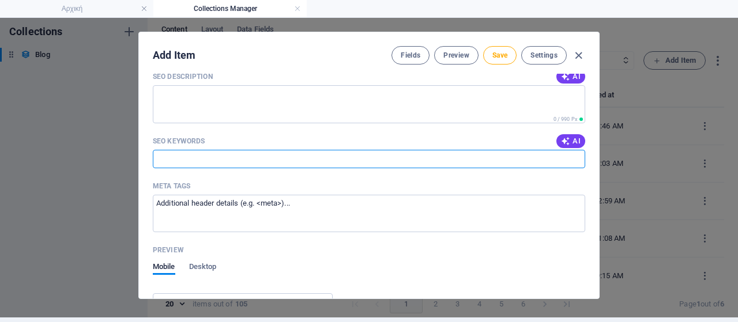
click at [190, 150] on input "SEO Keywords" at bounding box center [369, 159] width 433 height 18
drag, startPoint x: 190, startPoint y: 137, endPoint x: 214, endPoint y: 146, distance: 25.2
paste input "Δήμος Λαυρεωτικής, [GEOGRAPHIC_DATA], [GEOGRAPHIC_DATA], [GEOGRAPHIC_DATA], [PE…"
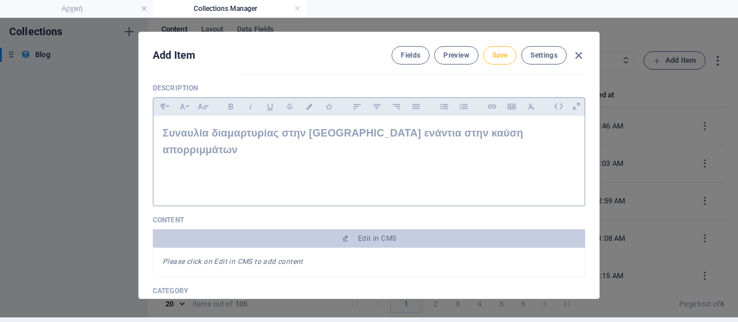
scroll to position [0, 0]
click at [497, 57] on span "Save" at bounding box center [500, 55] width 15 height 9
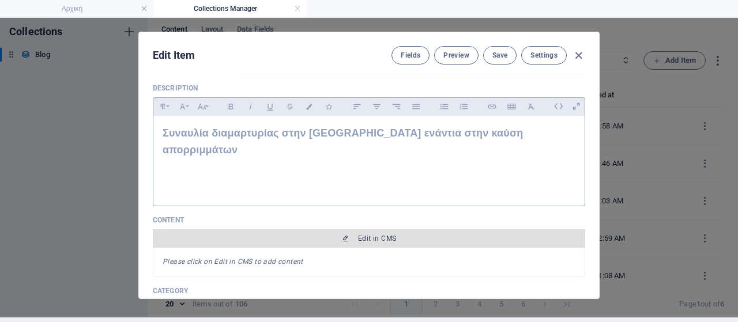
click at [397, 234] on span "Edit in CMS" at bounding box center [368, 238] width 423 height 9
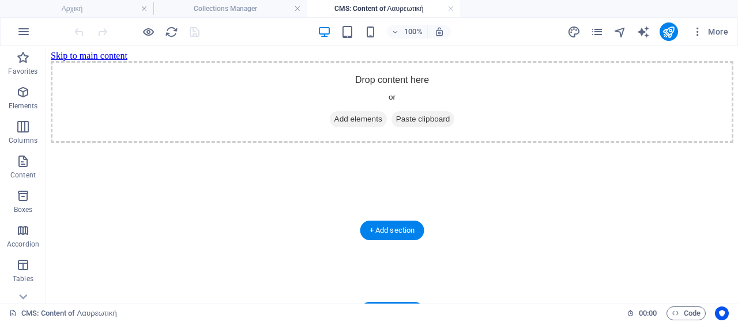
click at [343, 127] on span "Add elements" at bounding box center [358, 119] width 57 height 16
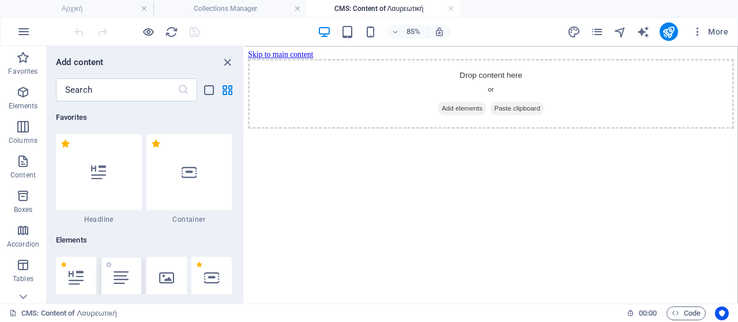
click at [119, 268] on div at bounding box center [121, 278] width 40 height 42
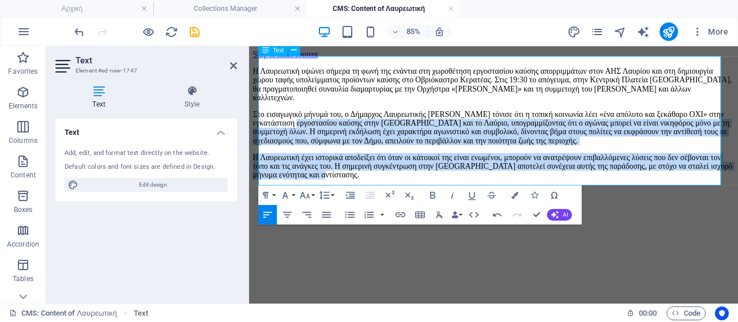
scroll to position [58, 0]
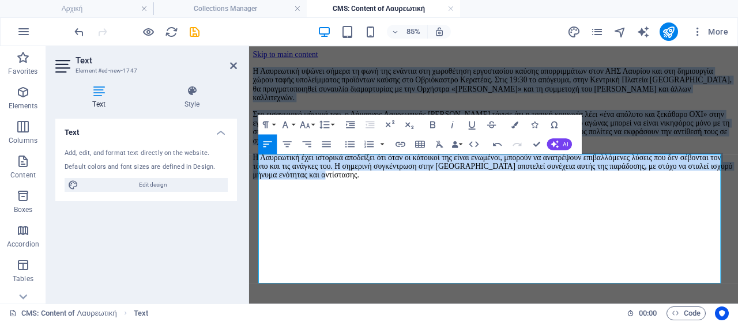
click at [260, 181] on div "Η Λαυρεωτική υψώνει σήμερα τη φωνή της ενάντια στη χωροθέτηση εργοστασίου καύση…" at bounding box center [537, 136] width 567 height 133
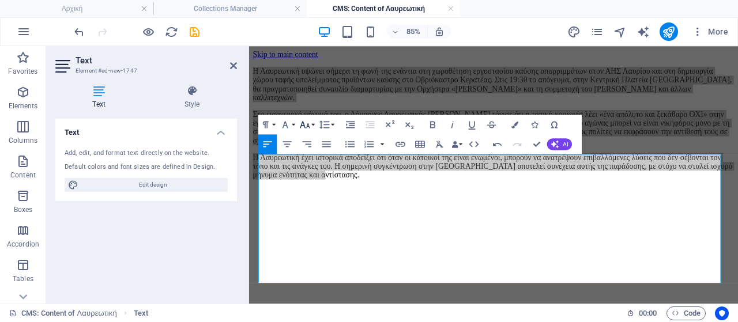
click at [312, 129] on button "Font Size" at bounding box center [307, 125] width 18 height 20
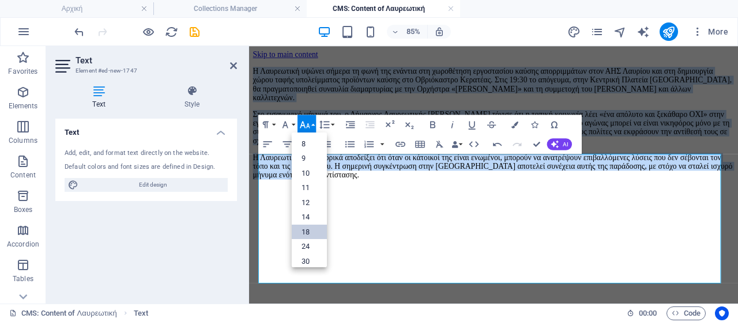
click at [314, 229] on link "18" at bounding box center [309, 231] width 35 height 15
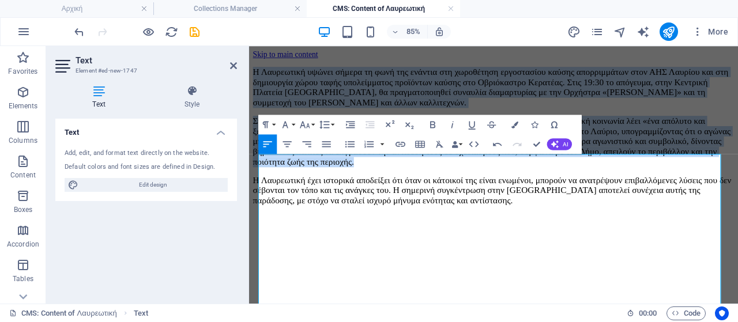
click at [560, 119] on p "Η Λαυρεωτική υψώνει σήμερα τη φωνή της ενάντια στη χωροθέτηση εργοστασίου καύση…" at bounding box center [537, 94] width 567 height 48
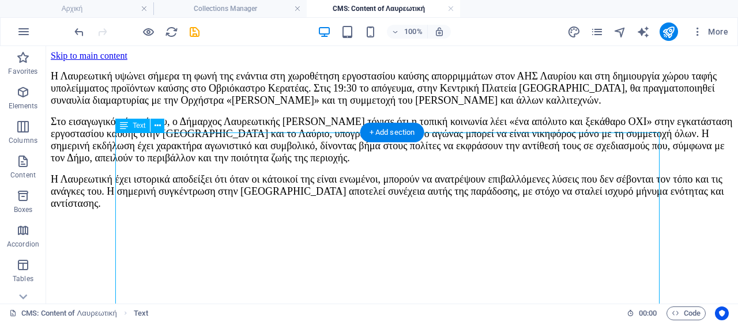
scroll to position [0, 0]
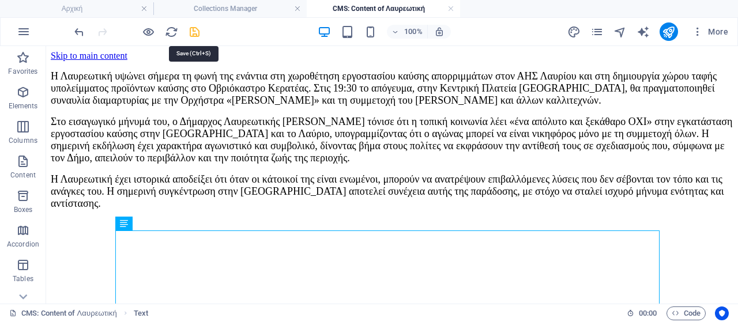
click at [196, 28] on icon "save" at bounding box center [194, 31] width 13 height 13
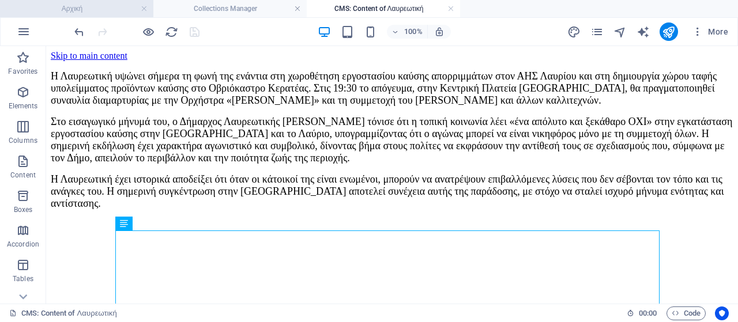
click at [120, 12] on h4 "Αρχική" at bounding box center [76, 8] width 153 height 13
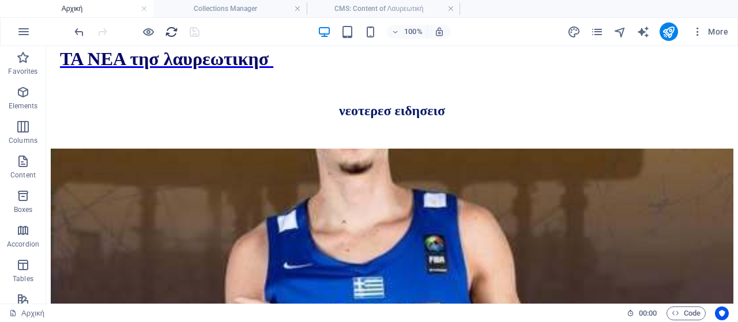
click at [168, 31] on icon "reload" at bounding box center [171, 31] width 13 height 13
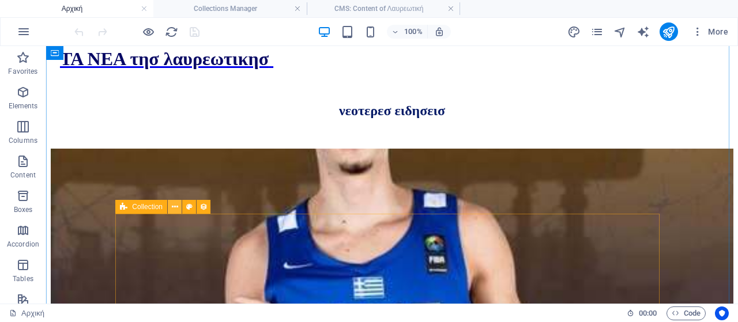
click at [174, 208] on icon at bounding box center [175, 207] width 6 height 12
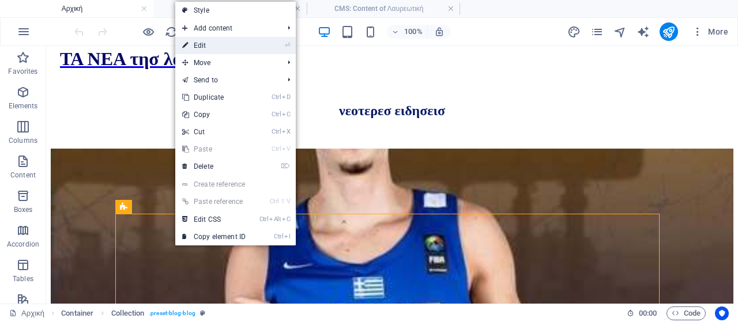
click at [210, 48] on link "⏎ Edit" at bounding box center [213, 45] width 77 height 17
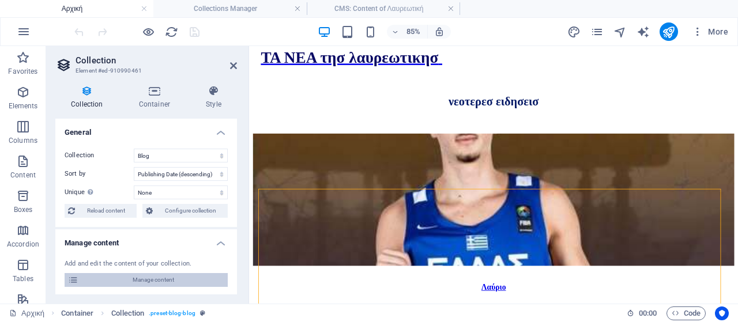
click at [167, 282] on span "Manage content" at bounding box center [153, 280] width 142 height 14
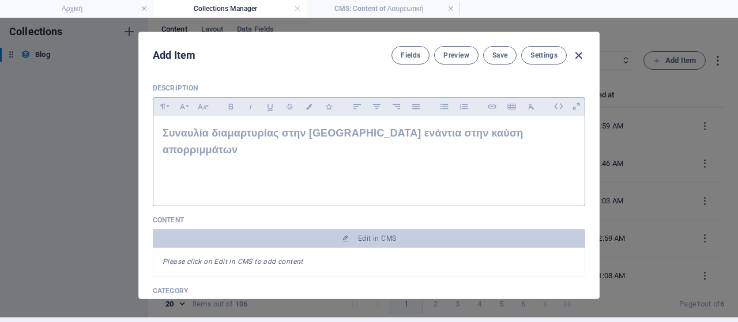
click at [576, 54] on icon "button" at bounding box center [578, 55] width 13 height 13
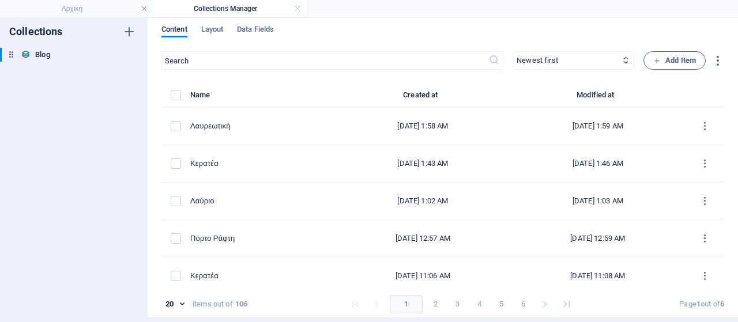
click at [669, 61] on div "Add Item Fields Preview Save Settings Name Λαυρεωτική ​ Slug [DOMAIN_NAME][URL]…" at bounding box center [369, 165] width 738 height 305
click at [688, 55] on span "Add Item" at bounding box center [675, 61] width 43 height 14
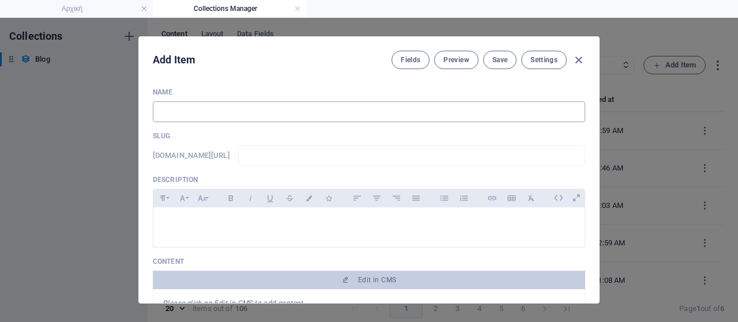
click at [243, 109] on input "text" at bounding box center [369, 112] width 433 height 21
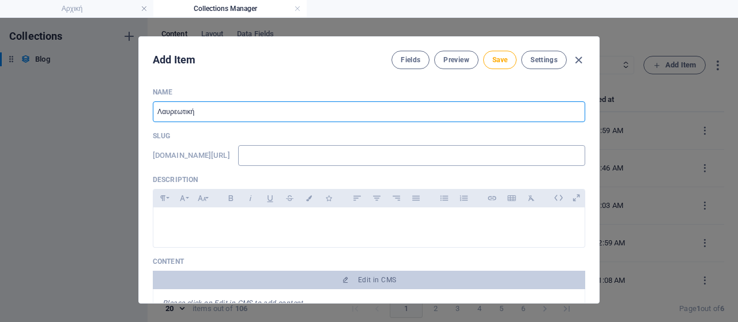
click at [357, 157] on input "text" at bounding box center [411, 155] width 347 height 21
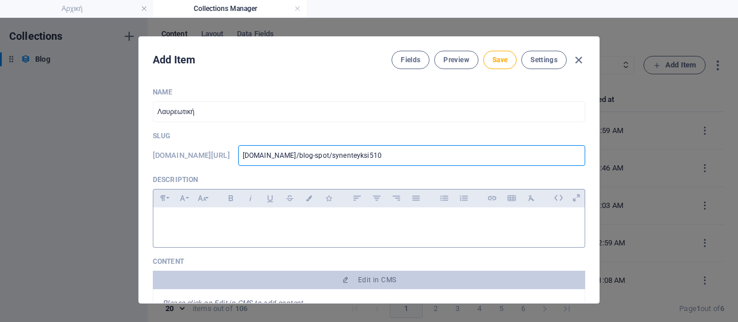
click at [343, 220] on p at bounding box center [369, 222] width 413 height 11
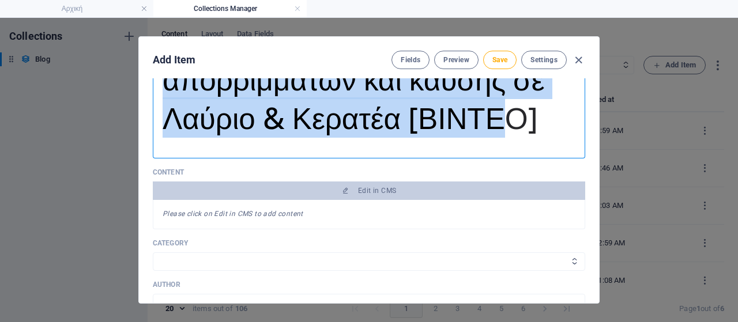
scroll to position [173, 0]
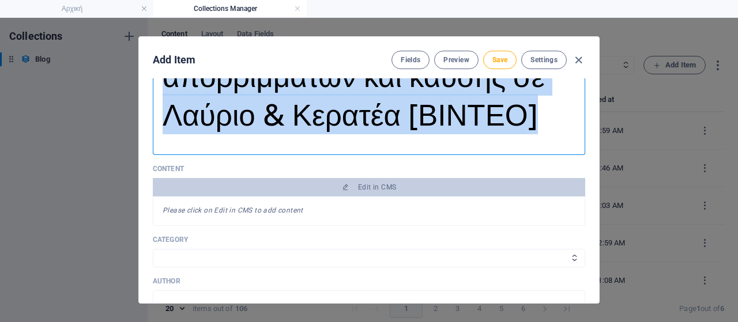
drag, startPoint x: 165, startPoint y: 213, endPoint x: 337, endPoint y: 141, distance: 186.6
click at [488, 147] on div "Ο Δήμαρχος Λαυρεωτικής στο ACTION 24 για το εργοστάσιο απορριμμάτων και καύσης …" at bounding box center [369, 60] width 432 height 179
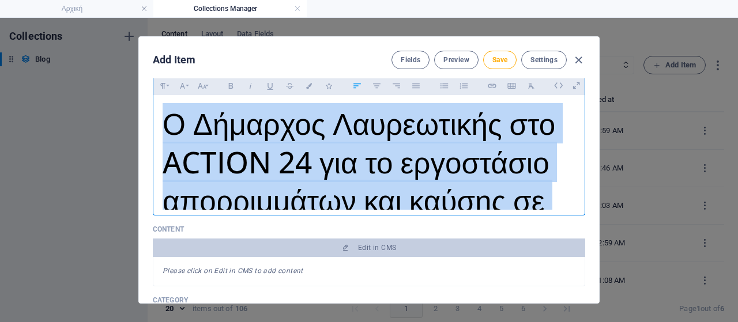
scroll to position [58, 0]
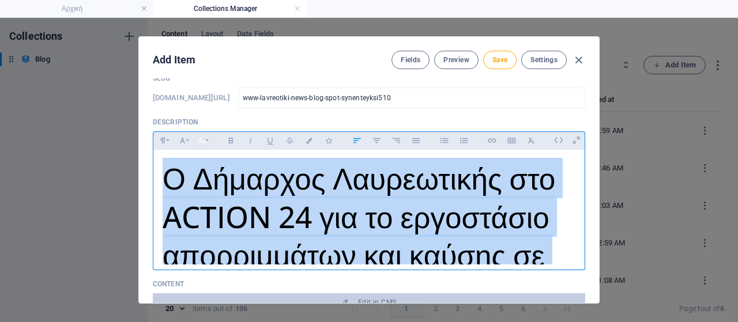
click at [204, 140] on icon "button" at bounding box center [202, 141] width 10 height 14
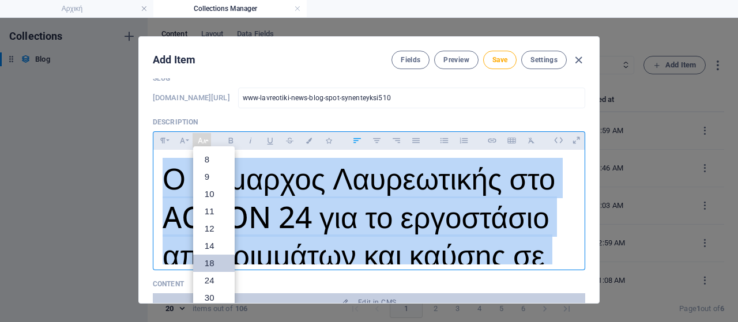
click at [211, 257] on link "18" at bounding box center [214, 263] width 42 height 17
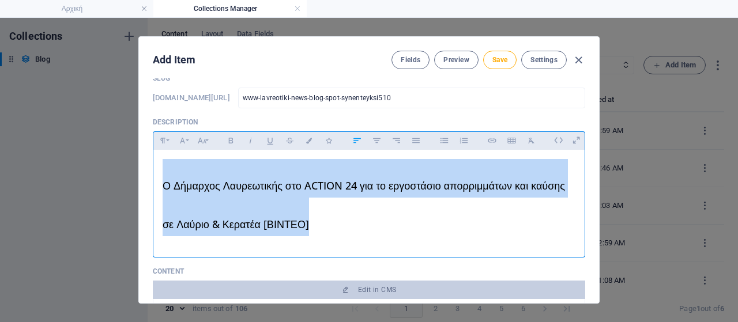
click at [280, 202] on h1 "Ο Δήμαρχος Λαυρεωτικής στο ACTION 24 για το εργοστάσιο απορριμμάτων και καύσης …" at bounding box center [369, 197] width 413 height 77
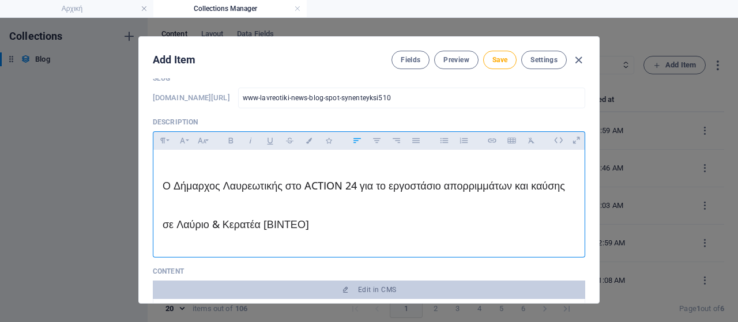
click at [275, 206] on h1 "Ο Δήμαρχος Λαυρεωτικής στο ACTION 24 για το εργοστάσιο απορριμμάτων και καύσης …" at bounding box center [369, 197] width 413 height 77
click at [254, 193] on h1 "Ο Δήμαρχος Λαυρεωτικής στο ACTION 24 για το εργοστάσιο απορριμμάτων και καύσης …" at bounding box center [369, 197] width 413 height 77
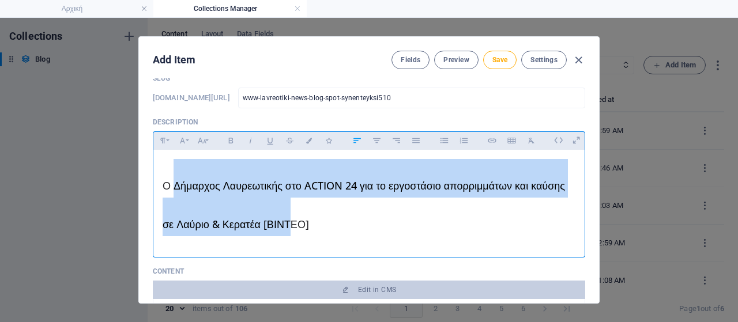
drag, startPoint x: 257, startPoint y: 215, endPoint x: 381, endPoint y: 235, distance: 125.8
click at [336, 223] on h1 "Ο Δήμαρχος Λαυρεωτικής στο ACTION 24 για το εργοστάσιο απορριμμάτων και καύσης …" at bounding box center [369, 197] width 413 height 77
drag, startPoint x: 381, startPoint y: 235, endPoint x: 150, endPoint y: 181, distance: 237.2
click at [150, 181] on div "Name Λαυρεωτική ​ Slug [DOMAIN_NAME][URL] www-lavreotiki-news-blog-spot-synente…" at bounding box center [369, 190] width 460 height 225
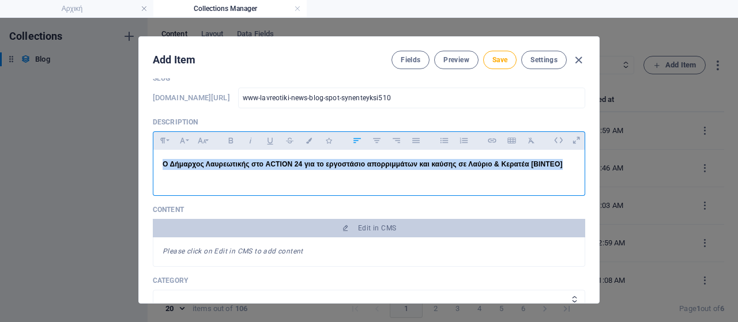
drag, startPoint x: 563, startPoint y: 165, endPoint x: 97, endPoint y: 157, distance: 466.2
click at [97, 157] on div "Add Item Fields Preview Save Settings Name Λαυρεωτική ​ Slug [DOMAIN_NAME][URL]…" at bounding box center [369, 170] width 738 height 305
click at [207, 142] on button "Font Size" at bounding box center [202, 140] width 18 height 15
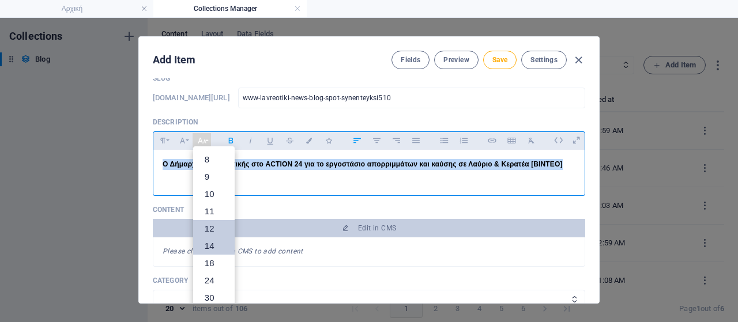
scroll to position [82, 0]
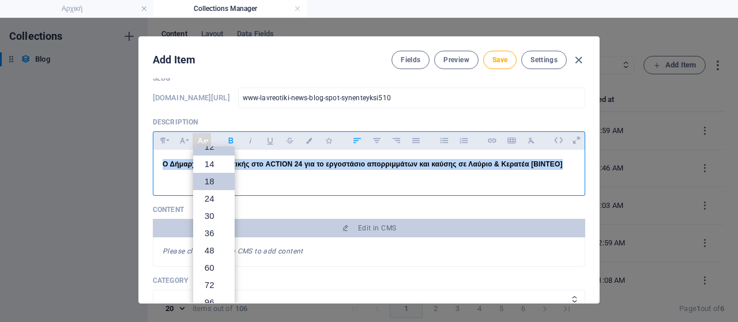
click at [212, 182] on link "18" at bounding box center [214, 181] width 42 height 17
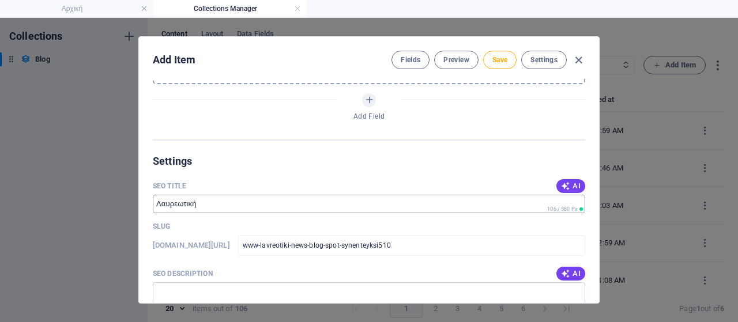
scroll to position [865, 0]
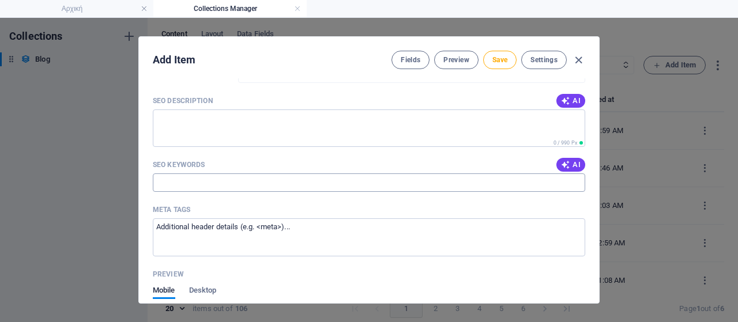
click at [210, 177] on input "SEO Keywords" at bounding box center [369, 183] width 433 height 18
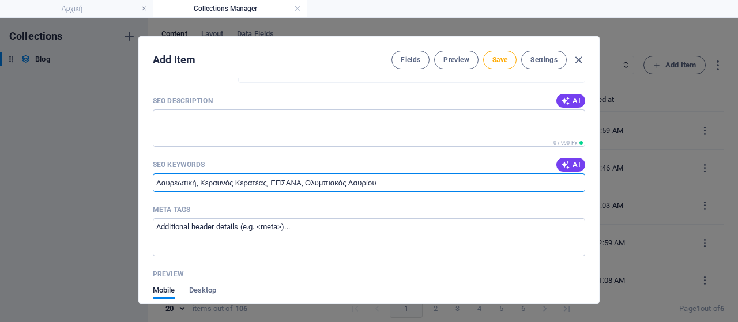
drag, startPoint x: 201, startPoint y: 179, endPoint x: 410, endPoint y: 189, distance: 209.0
click at [410, 189] on input "Λαυρεωτική, Κεραυνός Κερατέας, ΕΠΣΑΝΑ, Ολυμπιακός Λαυρίου" at bounding box center [369, 183] width 433 height 18
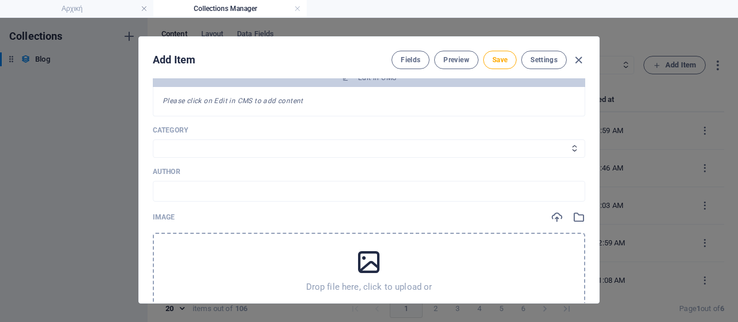
scroll to position [288, 0]
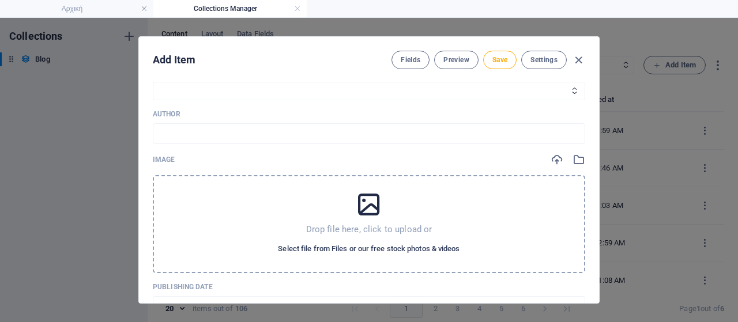
click at [314, 246] on span "Select file from Files or our free stock photos & videos" at bounding box center [369, 249] width 182 height 14
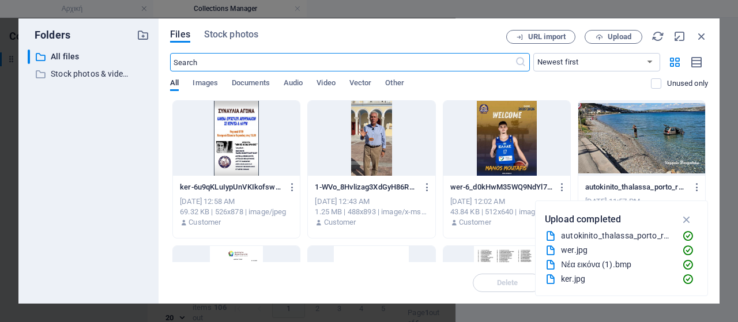
scroll to position [306, 0]
click at [628, 39] on span "Upload" at bounding box center [620, 36] width 24 height 7
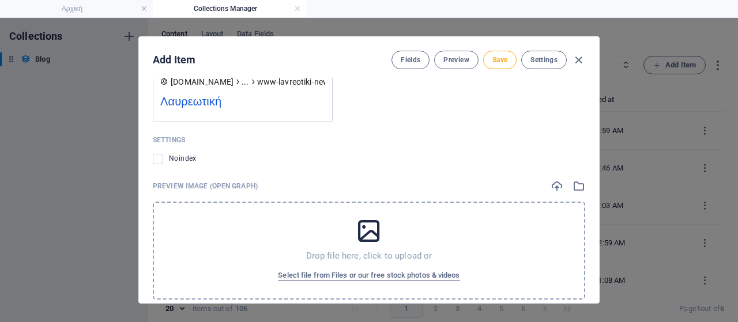
scroll to position [1178, 0]
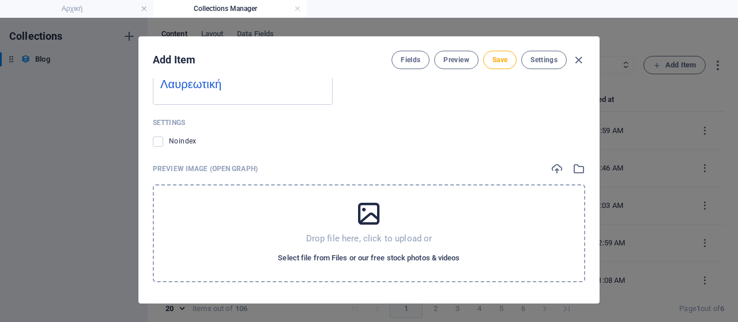
click at [316, 259] on span "Select file from Files or our free stock photos & videos" at bounding box center [369, 259] width 182 height 14
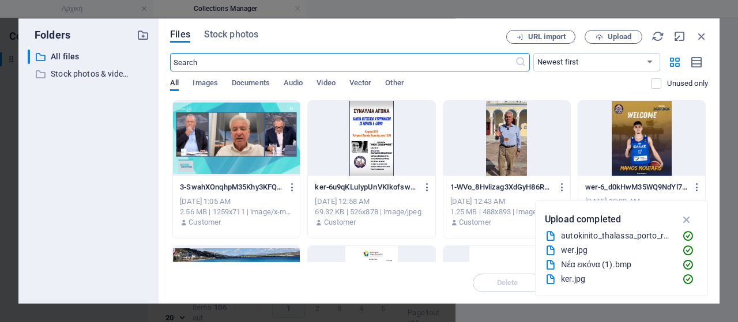
scroll to position [1195, 0]
click at [231, 152] on div at bounding box center [236, 138] width 127 height 75
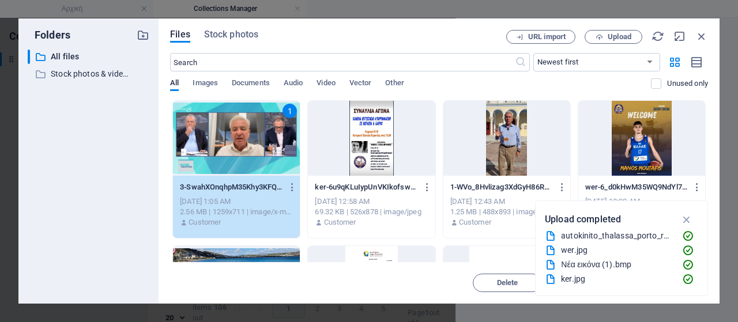
click at [231, 152] on div "1" at bounding box center [236, 138] width 127 height 75
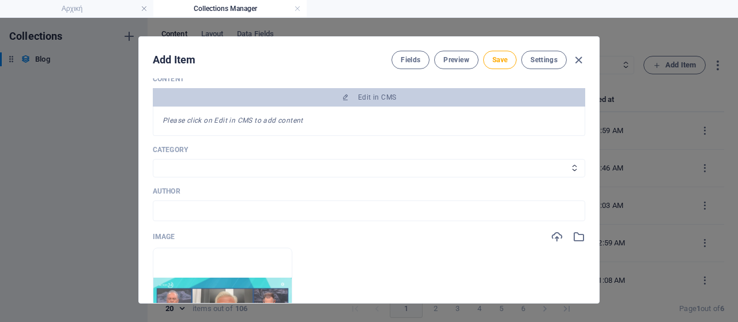
scroll to position [197, 0]
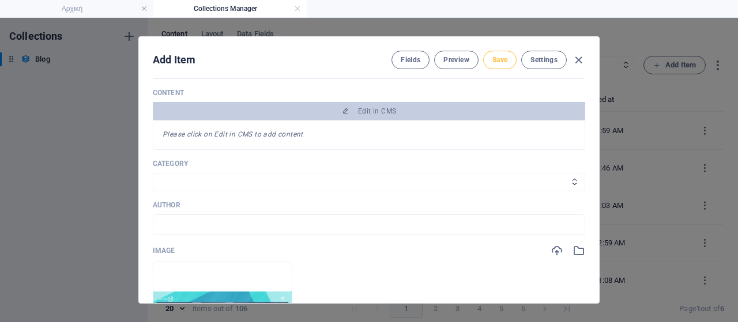
click at [502, 63] on span "Save" at bounding box center [500, 59] width 15 height 9
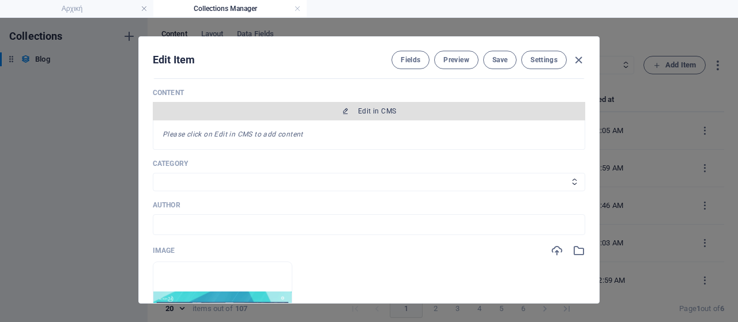
click at [381, 111] on span "Edit in CMS" at bounding box center [377, 111] width 38 height 9
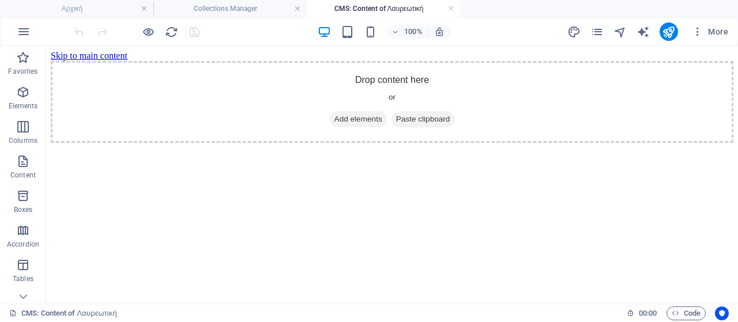
scroll to position [0, 0]
click at [351, 127] on span "Add elements" at bounding box center [358, 119] width 57 height 16
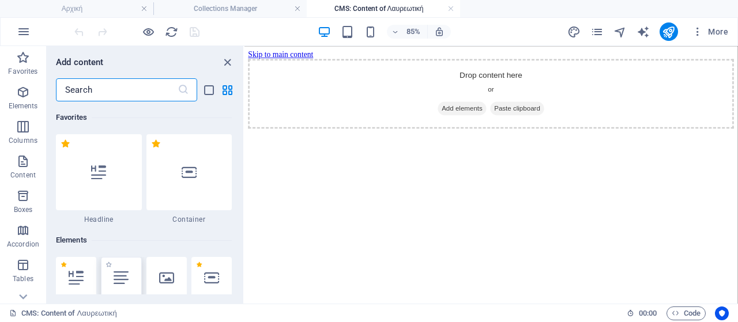
click at [130, 277] on div at bounding box center [121, 278] width 40 height 42
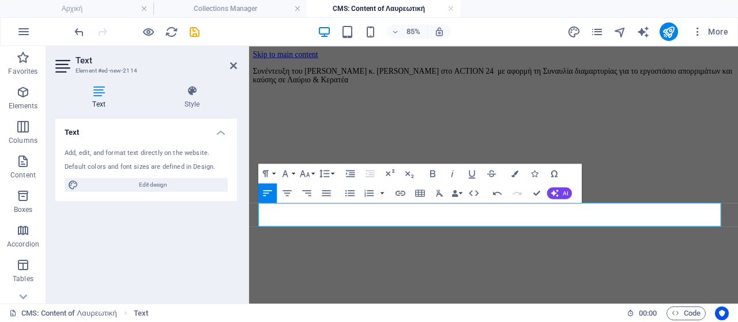
drag, startPoint x: 455, startPoint y: 250, endPoint x: 245, endPoint y: 210, distance: 213.8
click at [249, 105] on html "Skip to main content Συνέντευξη του Δημάρχου Λαυρεωτικής κ. [PERSON_NAME] στο A…" at bounding box center [537, 75] width 576 height 59
click at [309, 171] on icon "button" at bounding box center [305, 174] width 12 height 12
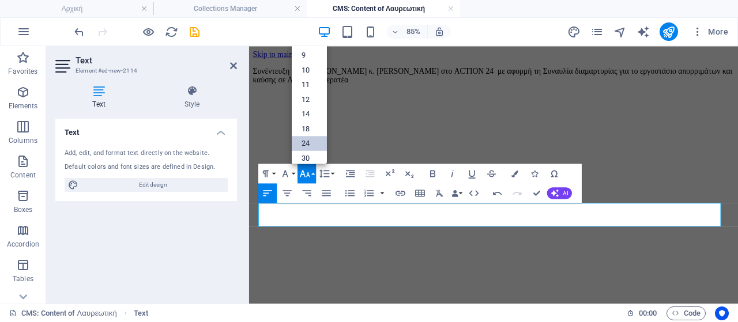
click at [308, 137] on link "24" at bounding box center [309, 143] width 35 height 14
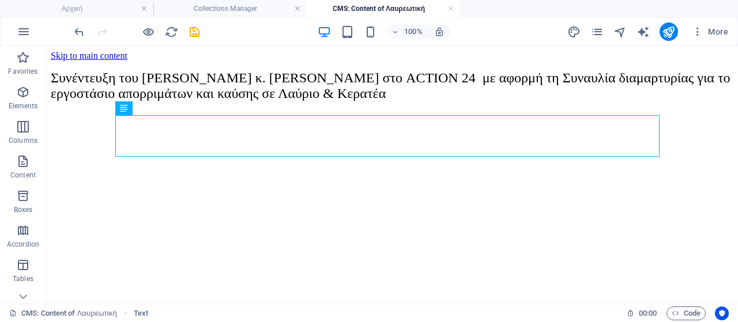
scroll to position [115, 0]
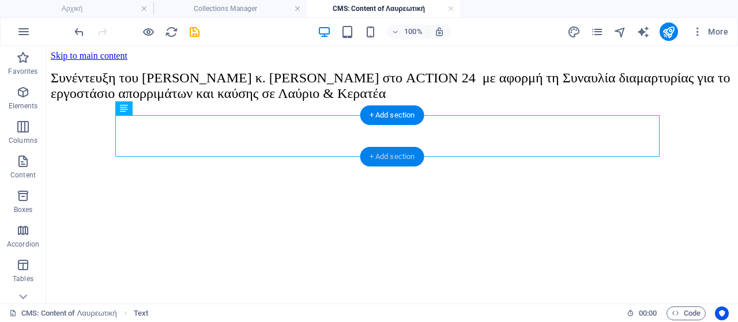
click at [382, 159] on div "+ Add section" at bounding box center [393, 157] width 64 height 20
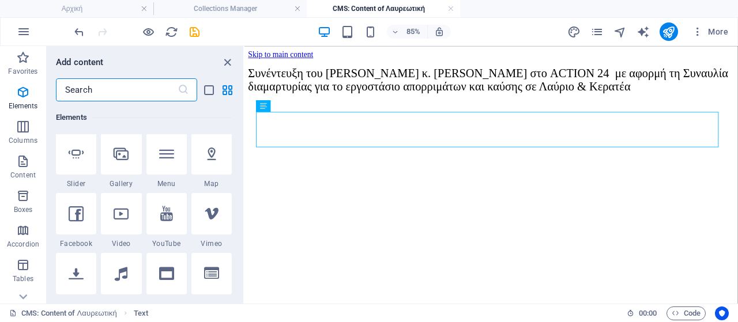
scroll to position [288, 0]
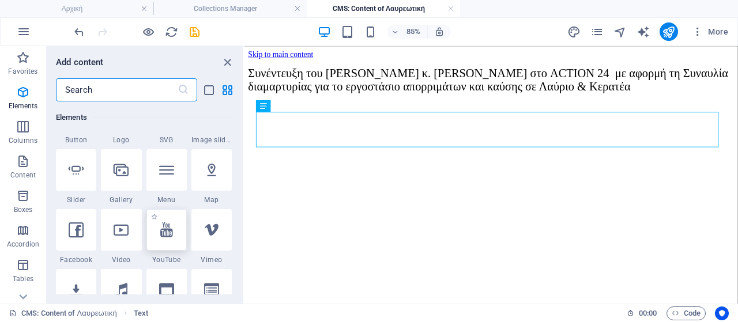
click at [167, 239] on div at bounding box center [167, 230] width 40 height 42
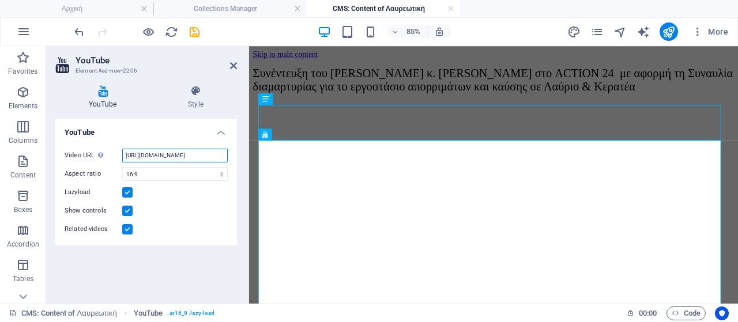
scroll to position [0, 29]
drag, startPoint x: 125, startPoint y: 153, endPoint x: 229, endPoint y: 153, distance: 104.4
click at [229, 153] on div "Video URL Insert (or paste) a video URL. [URL][DOMAIN_NAME] Aspect ratio 16:10 …" at bounding box center [146, 193] width 182 height 106
paste input "[URL][DOMAIN_NAME]"
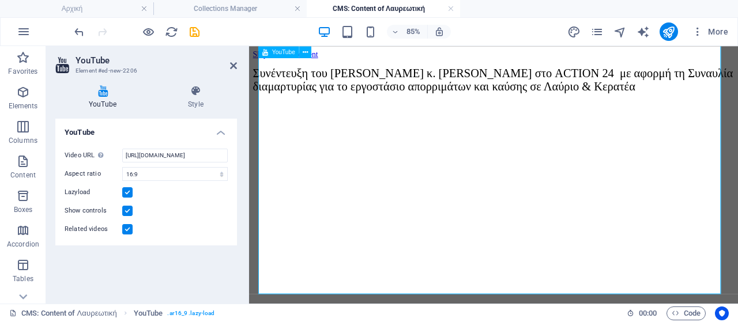
scroll to position [10, 0]
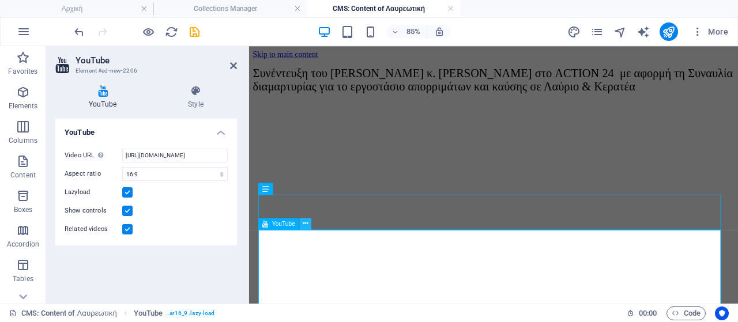
click at [302, 226] on button at bounding box center [306, 224] width 12 height 12
click at [237, 65] on aside "YouTube Element #ed-new-2206 YouTube Style YouTube Video URL Insert (or paste) …" at bounding box center [147, 175] width 203 height 258
click at [195, 28] on icon "save" at bounding box center [194, 31] width 13 height 13
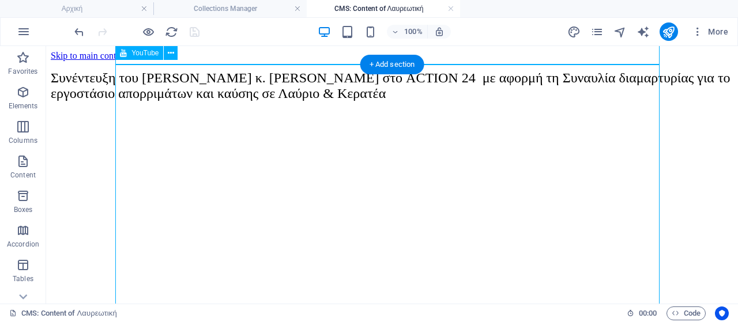
scroll to position [183, 0]
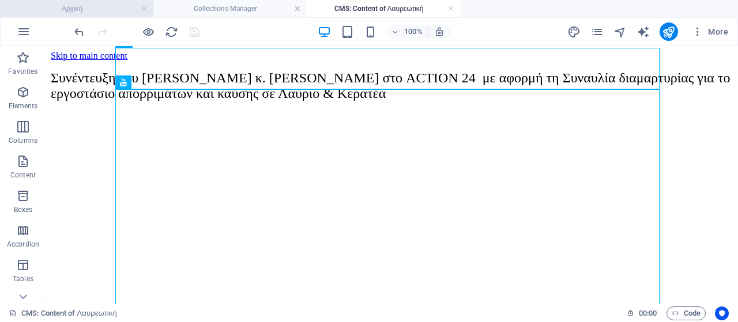
click at [84, 13] on h4 "Αρχική" at bounding box center [76, 8] width 153 height 13
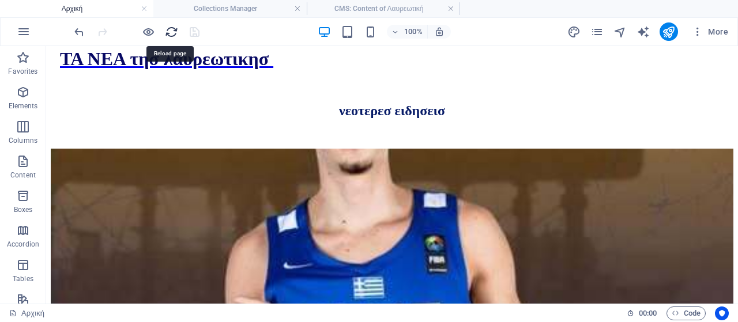
click at [168, 27] on icon "reload" at bounding box center [171, 31] width 13 height 13
